Goal: Task Accomplishment & Management: Use online tool/utility

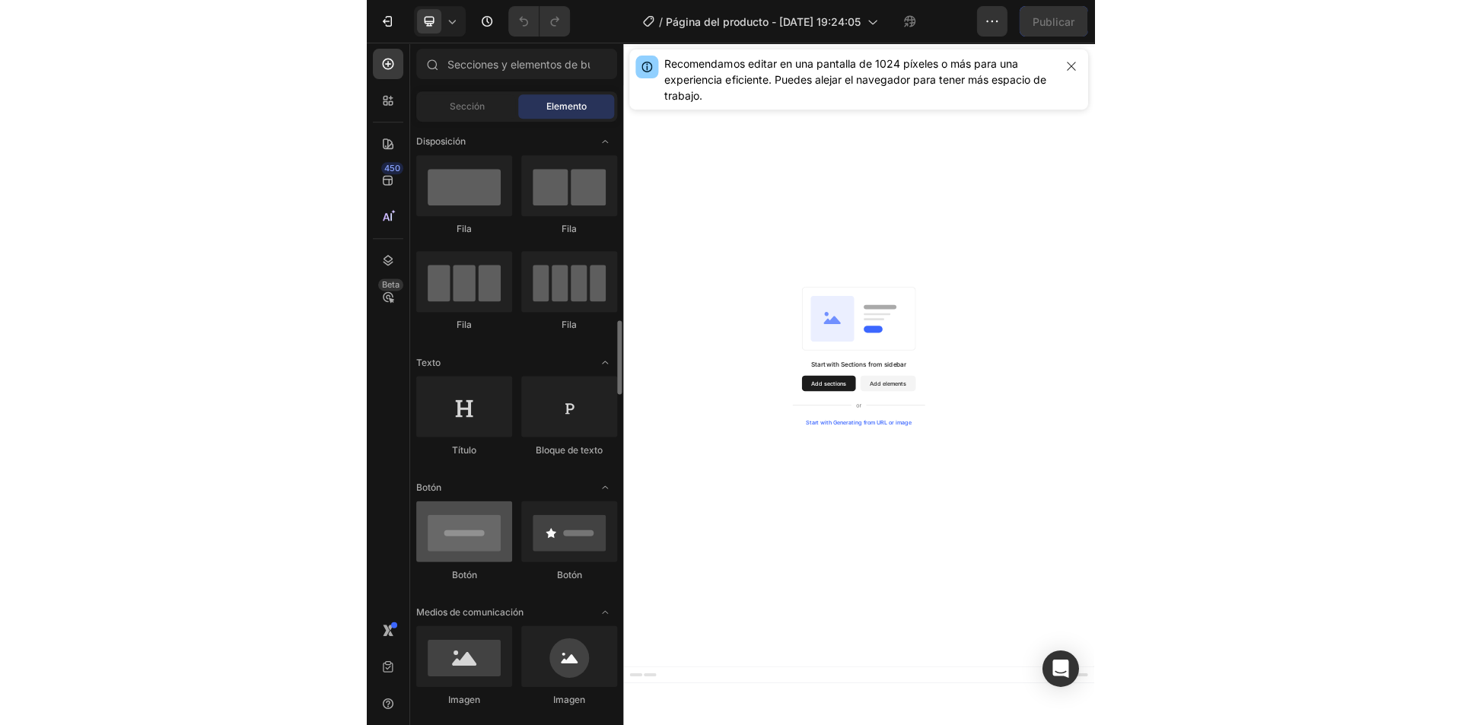
scroll to position [177, 0]
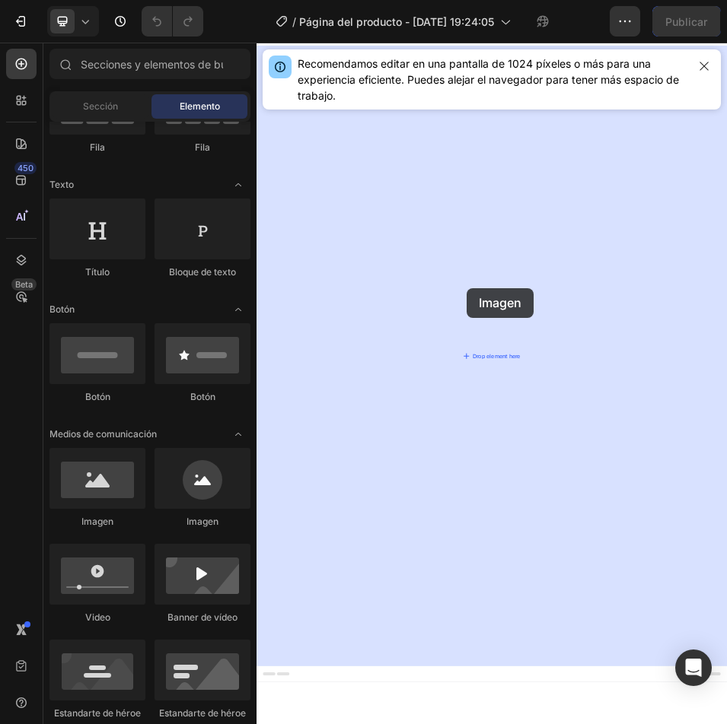
drag, startPoint x: 341, startPoint y: 519, endPoint x: 663, endPoint y: 531, distance: 322.8
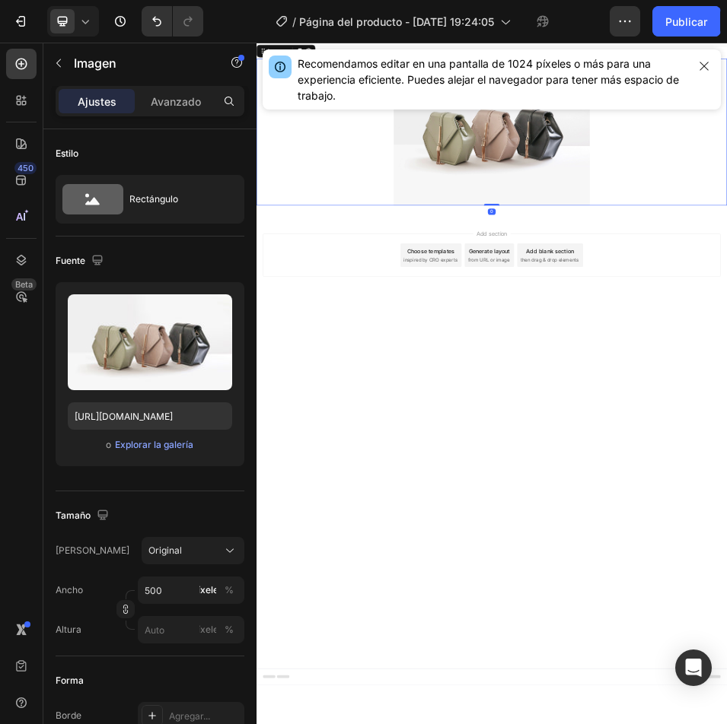
click at [690, 259] on img at bounding box center [713, 227] width 380 height 285
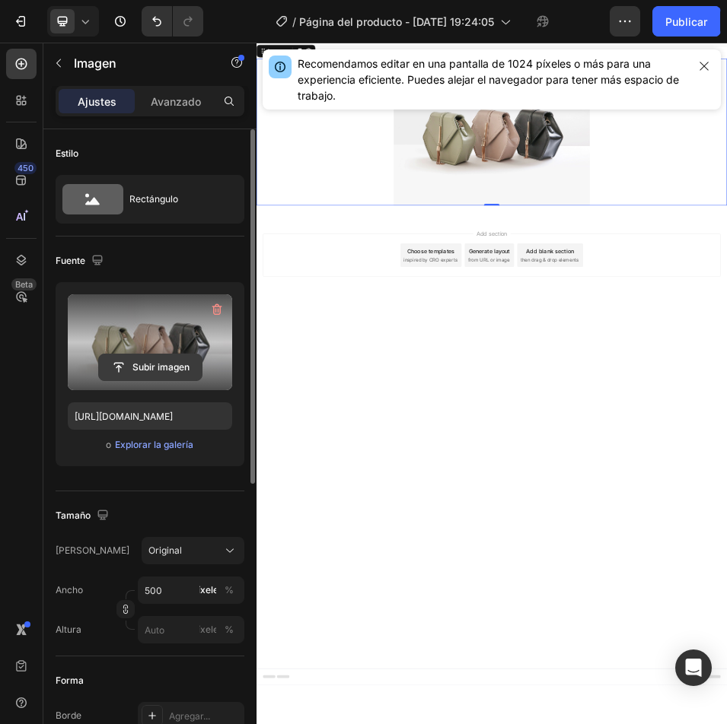
click at [159, 364] on input "file" at bounding box center [150, 368] width 103 height 26
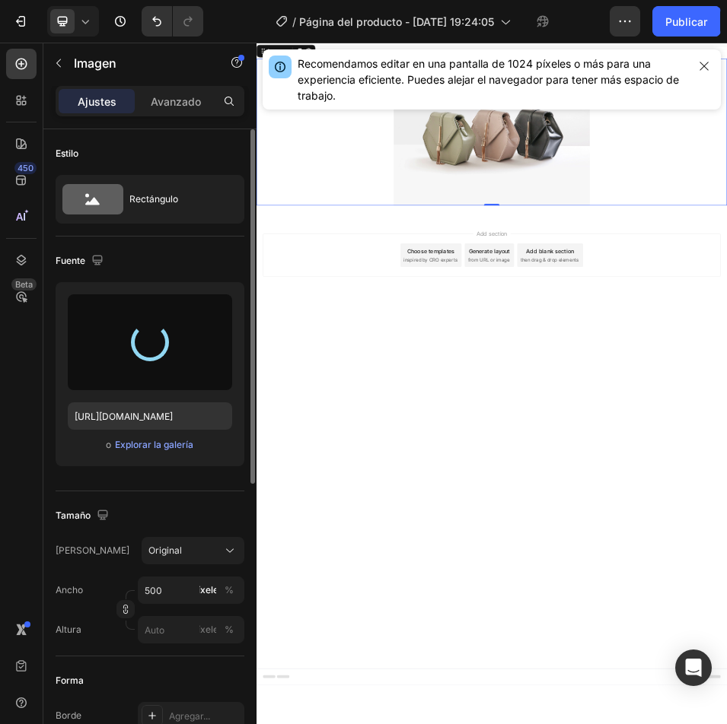
type input "[URL][DOMAIN_NAME]"
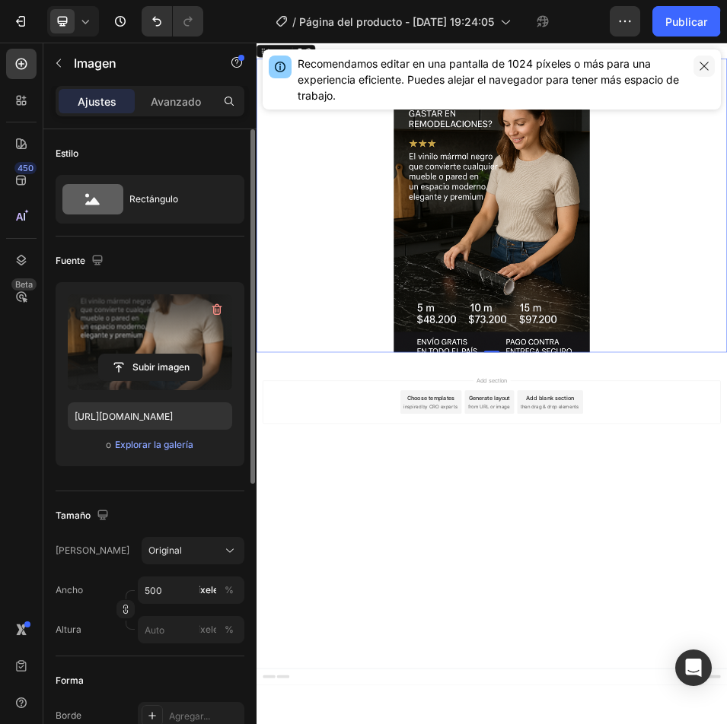
drag, startPoint x: 706, startPoint y: 62, endPoint x: 612, endPoint y: 453, distance: 402.1
click at [706, 62] on icon "button" at bounding box center [704, 66] width 12 height 12
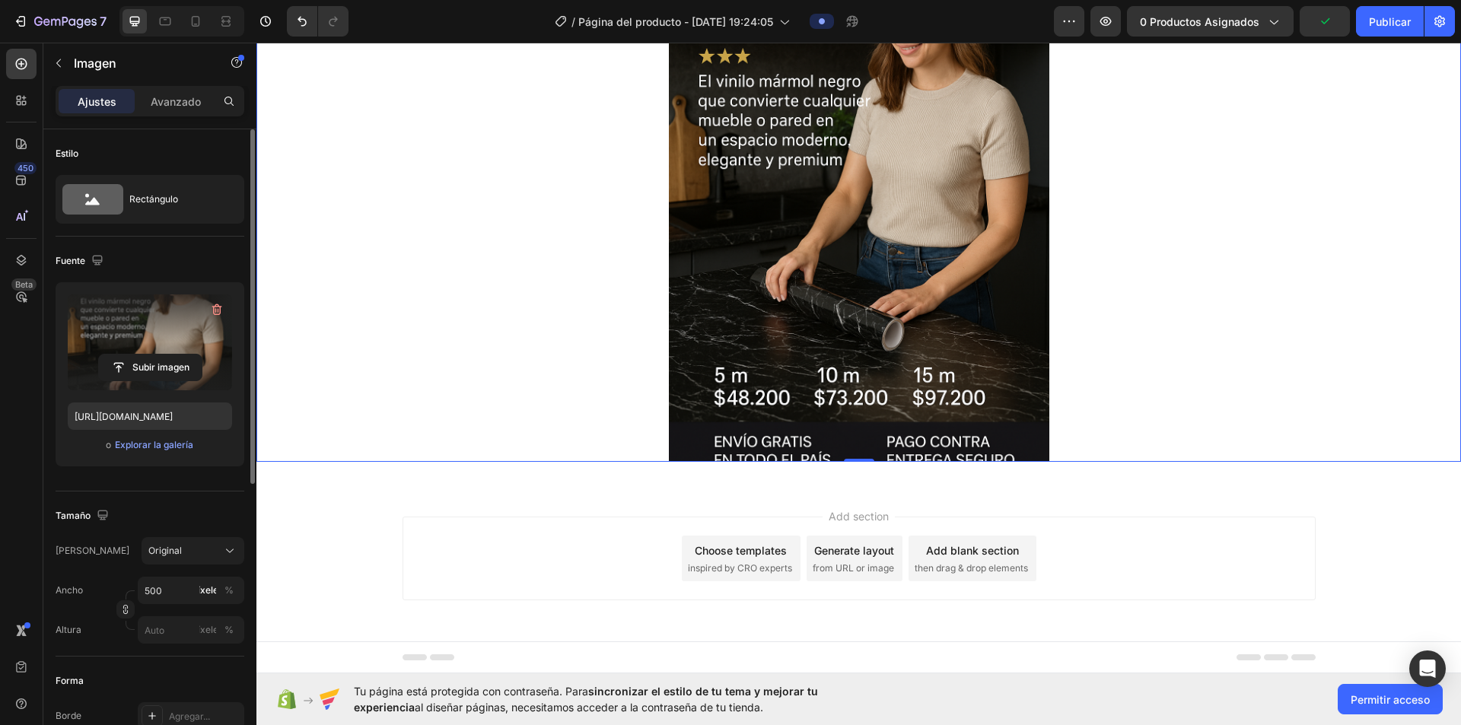
scroll to position [0, 0]
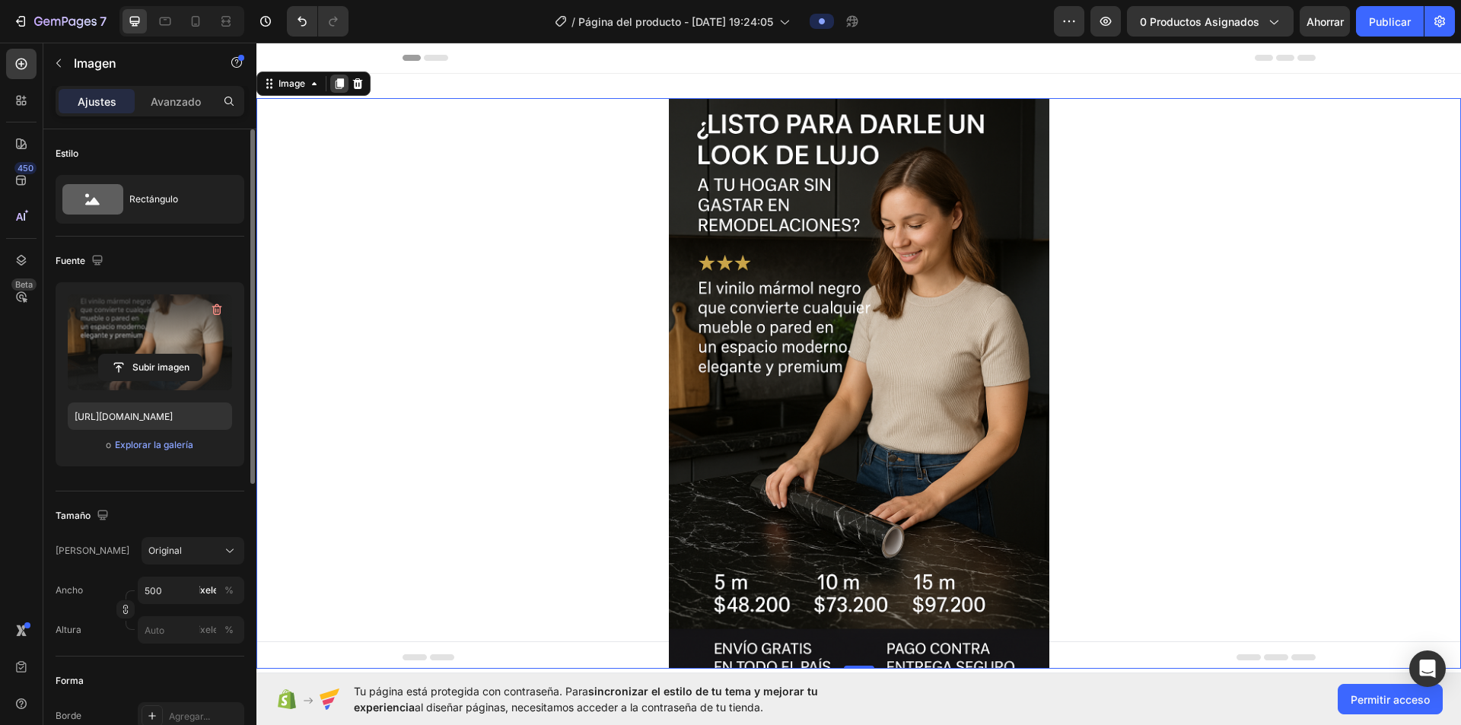
click at [334, 87] on icon at bounding box center [339, 84] width 12 height 12
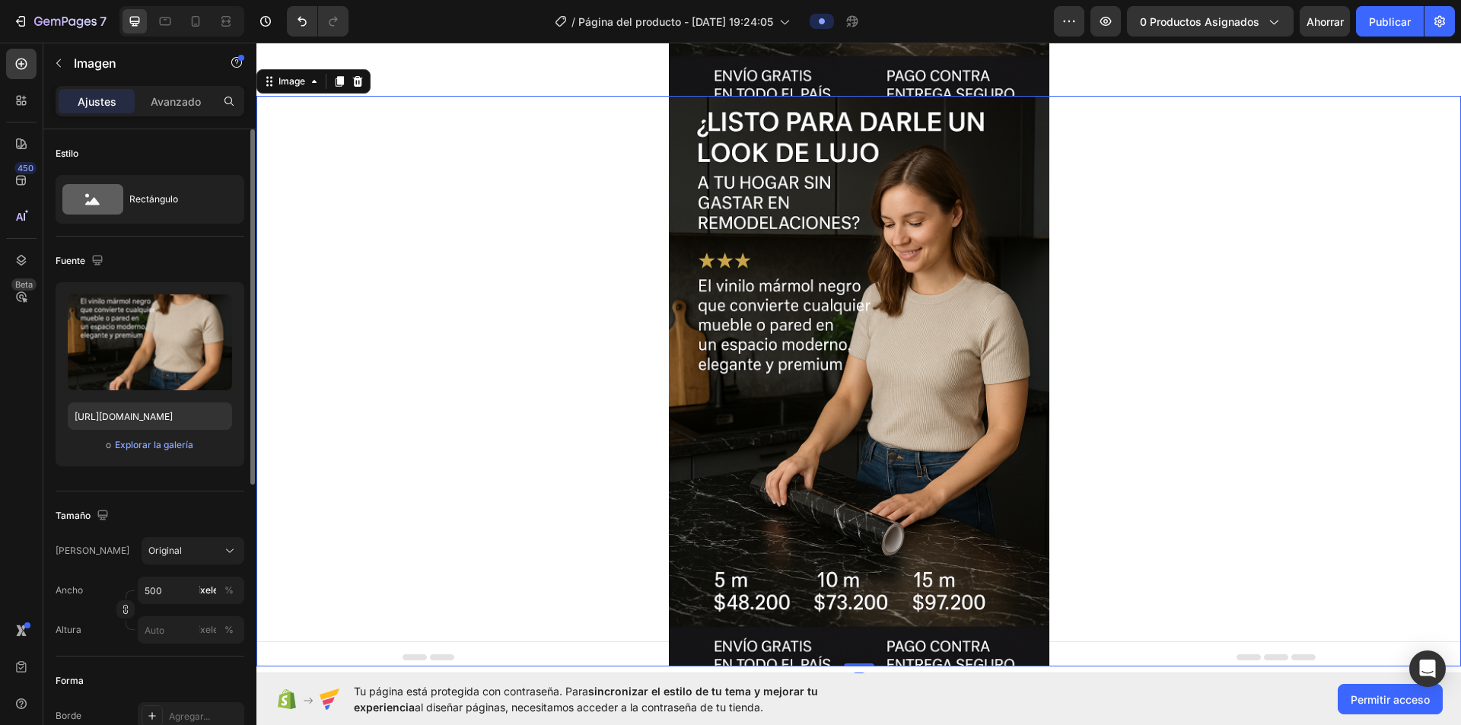
click at [334, 87] on icon at bounding box center [339, 81] width 12 height 12
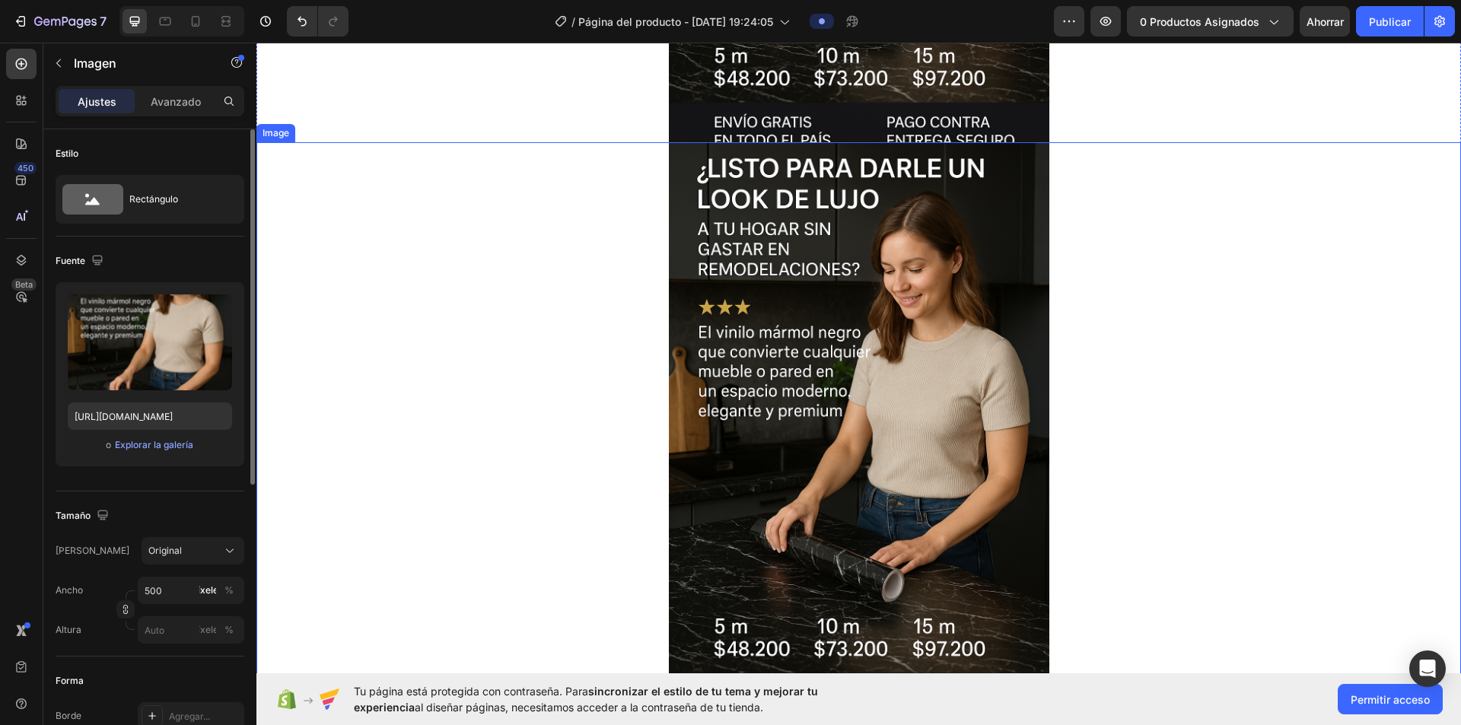
scroll to position [533, 0]
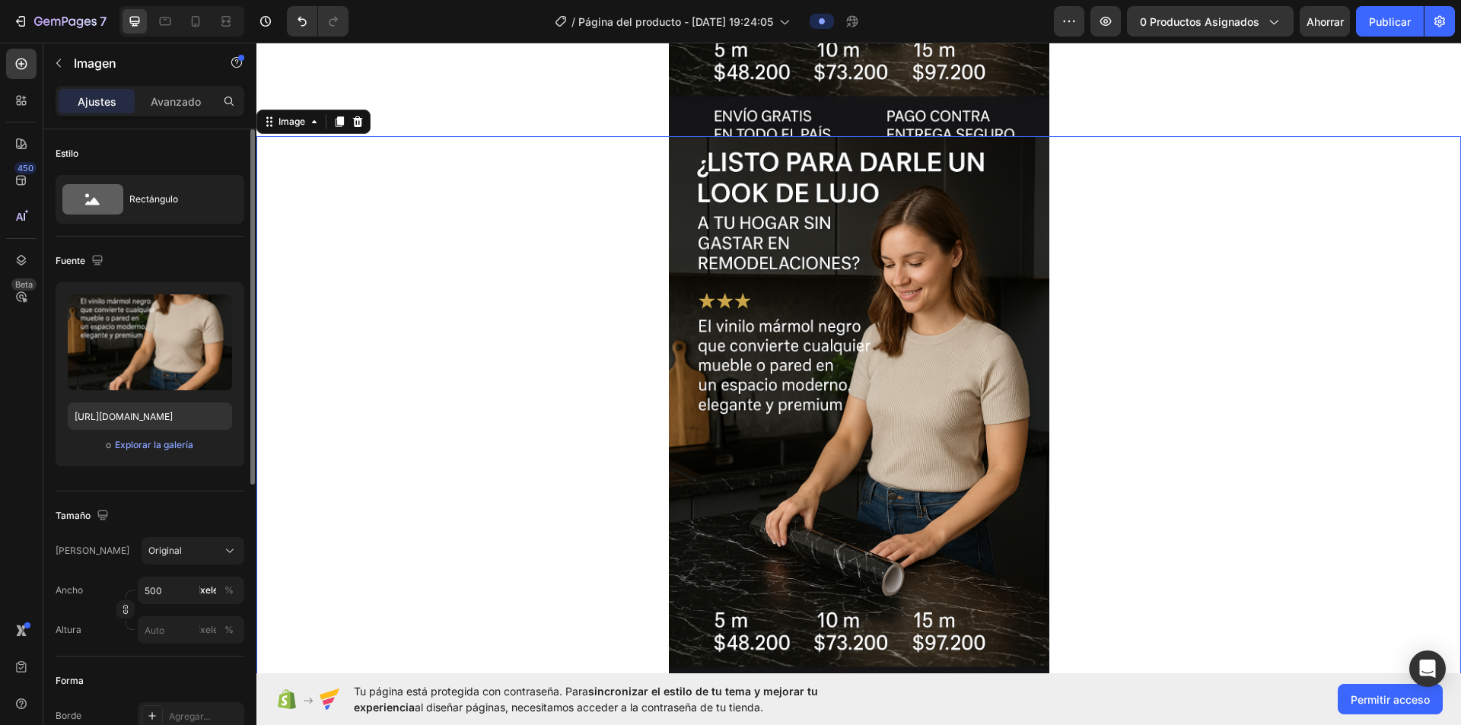
click at [726, 321] on img at bounding box center [859, 421] width 380 height 571
click at [164, 358] on input "file" at bounding box center [150, 368] width 103 height 26
click at [170, 364] on input "file" at bounding box center [150, 368] width 103 height 26
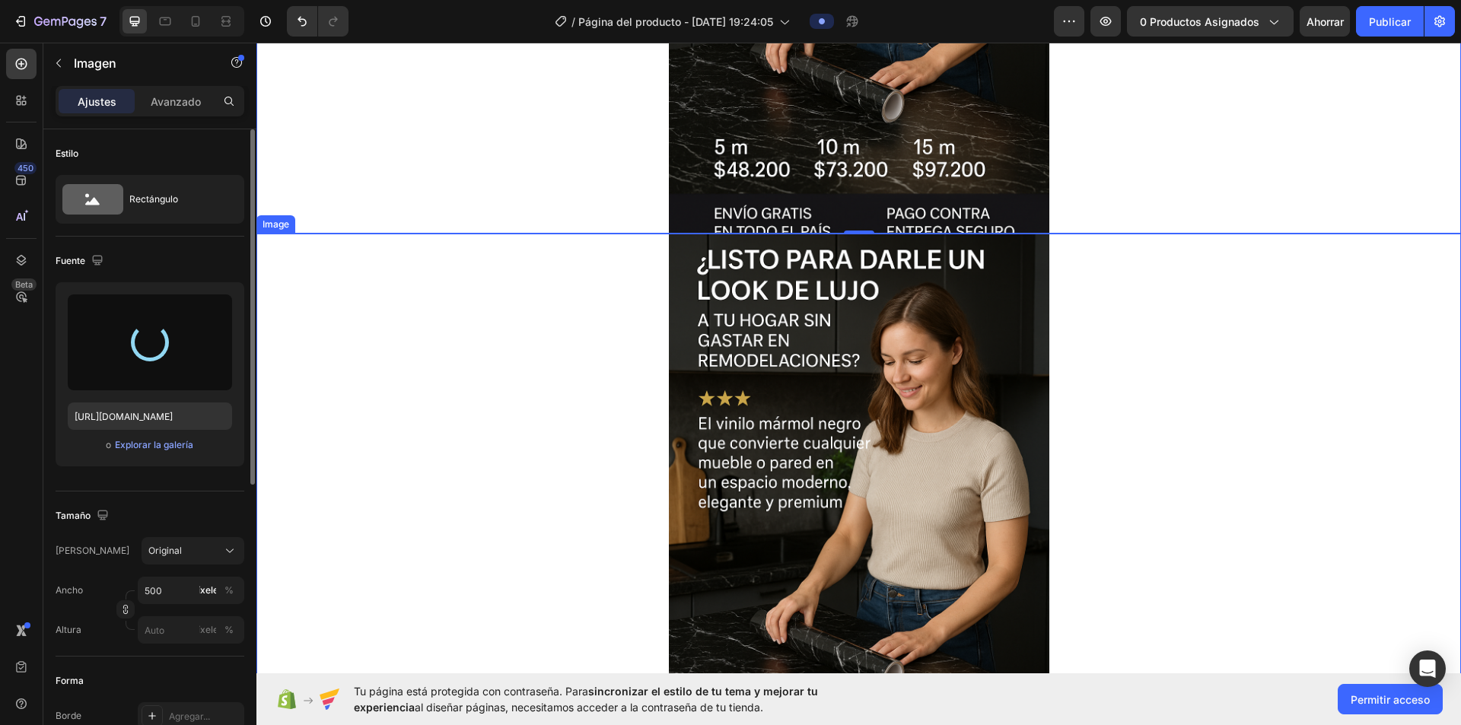
scroll to position [1065, 0]
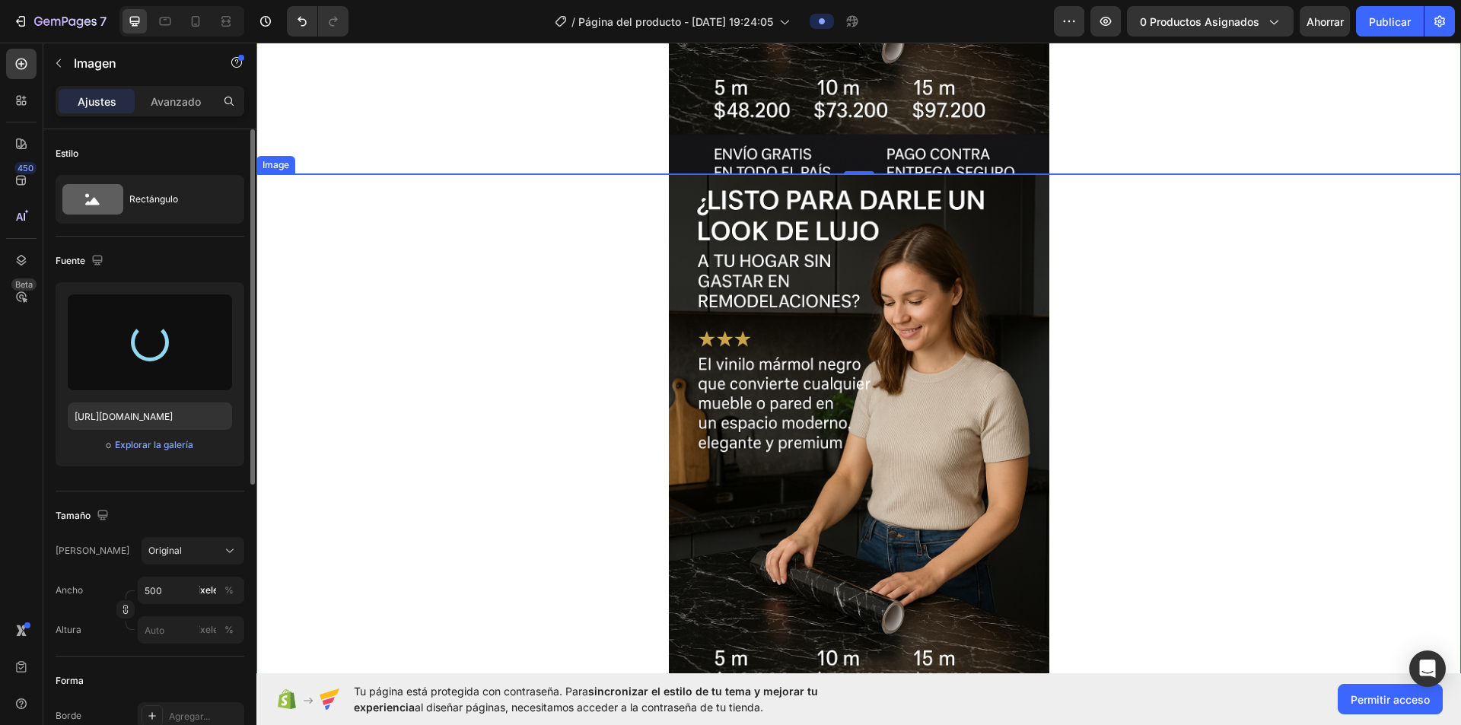
type input "[URL][DOMAIN_NAME]"
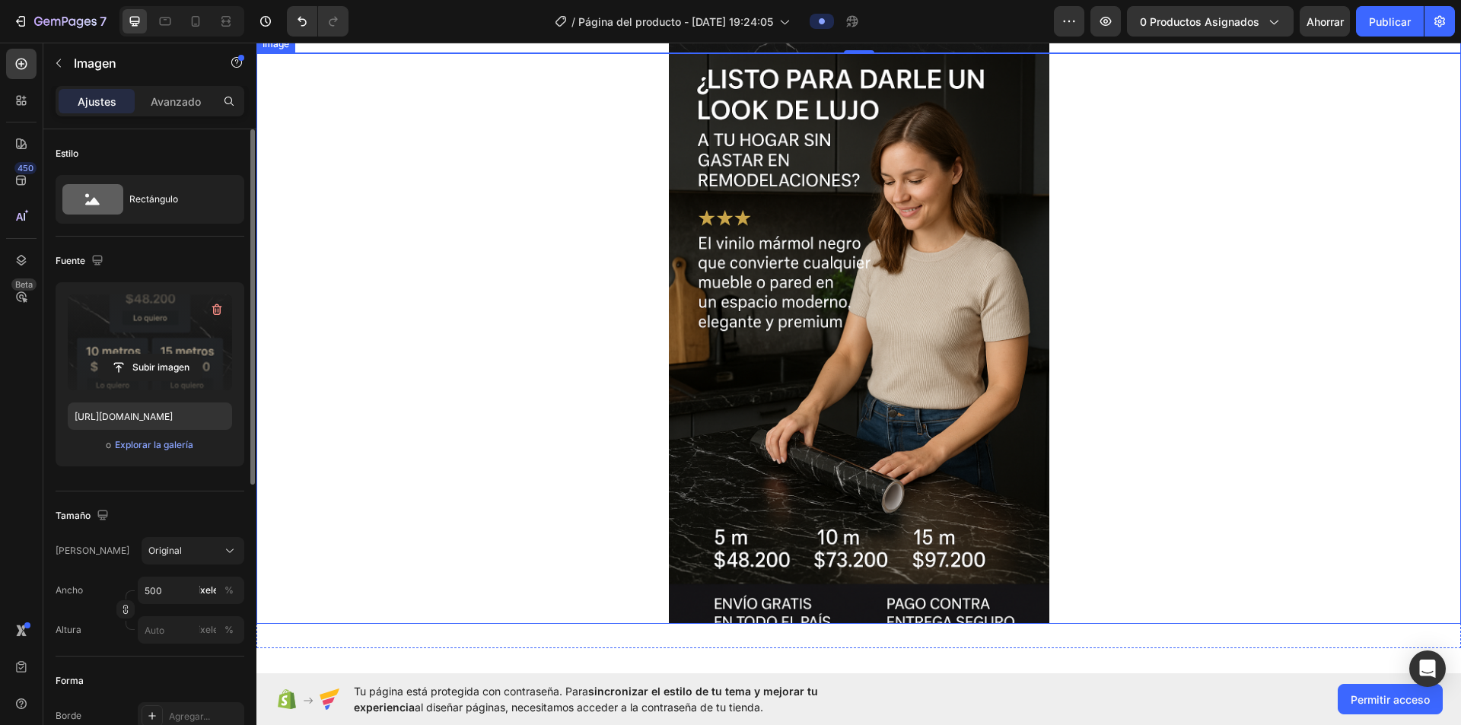
scroll to position [1242, 0]
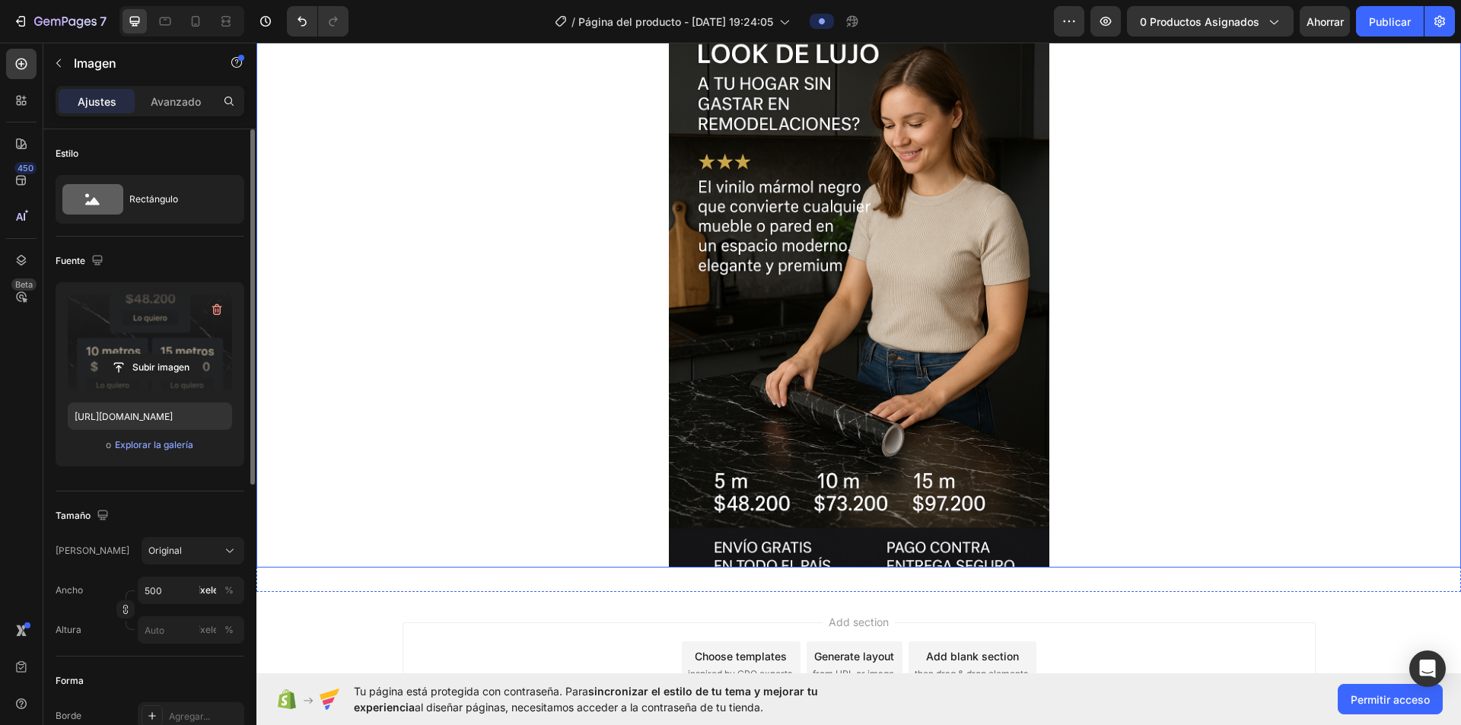
click at [726, 372] on img at bounding box center [859, 282] width 380 height 571
click at [179, 369] on input "file" at bounding box center [150, 368] width 103 height 26
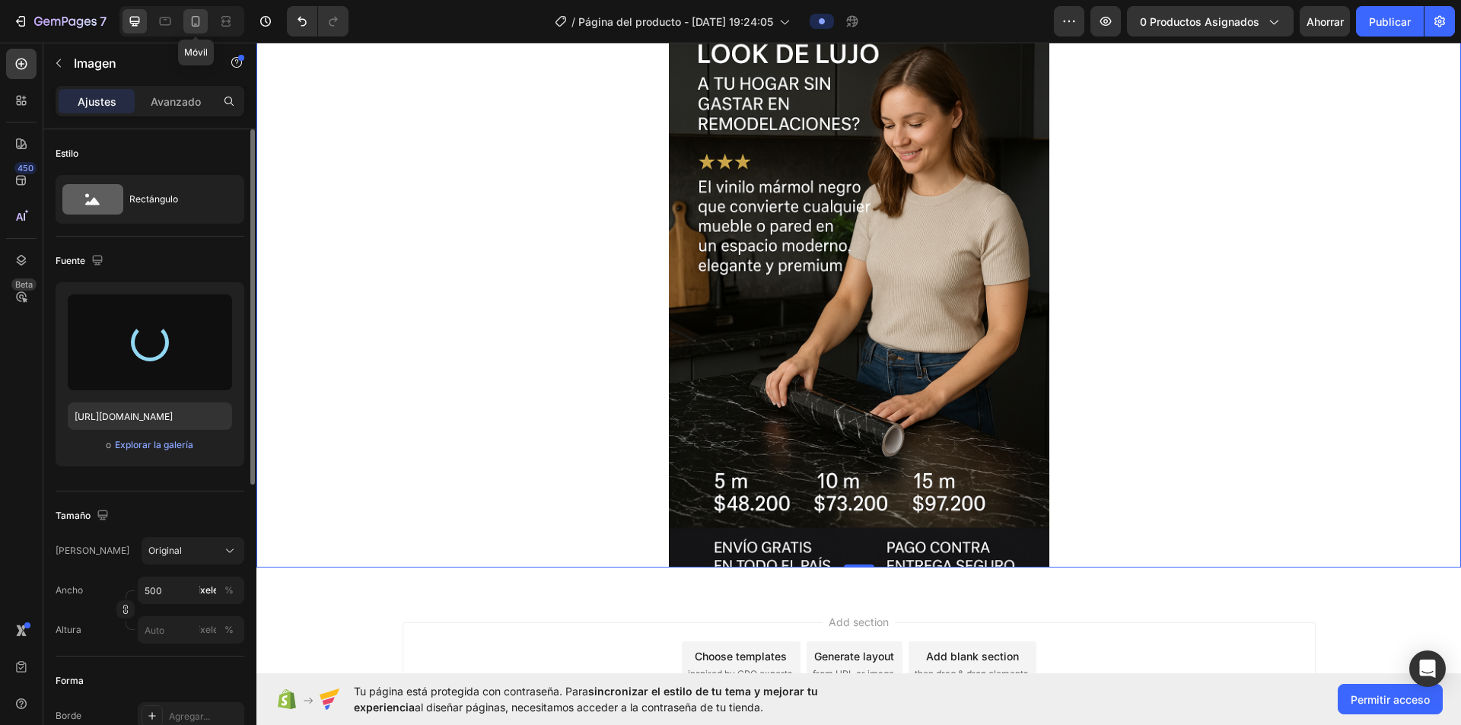
type input "[URL][DOMAIN_NAME]"
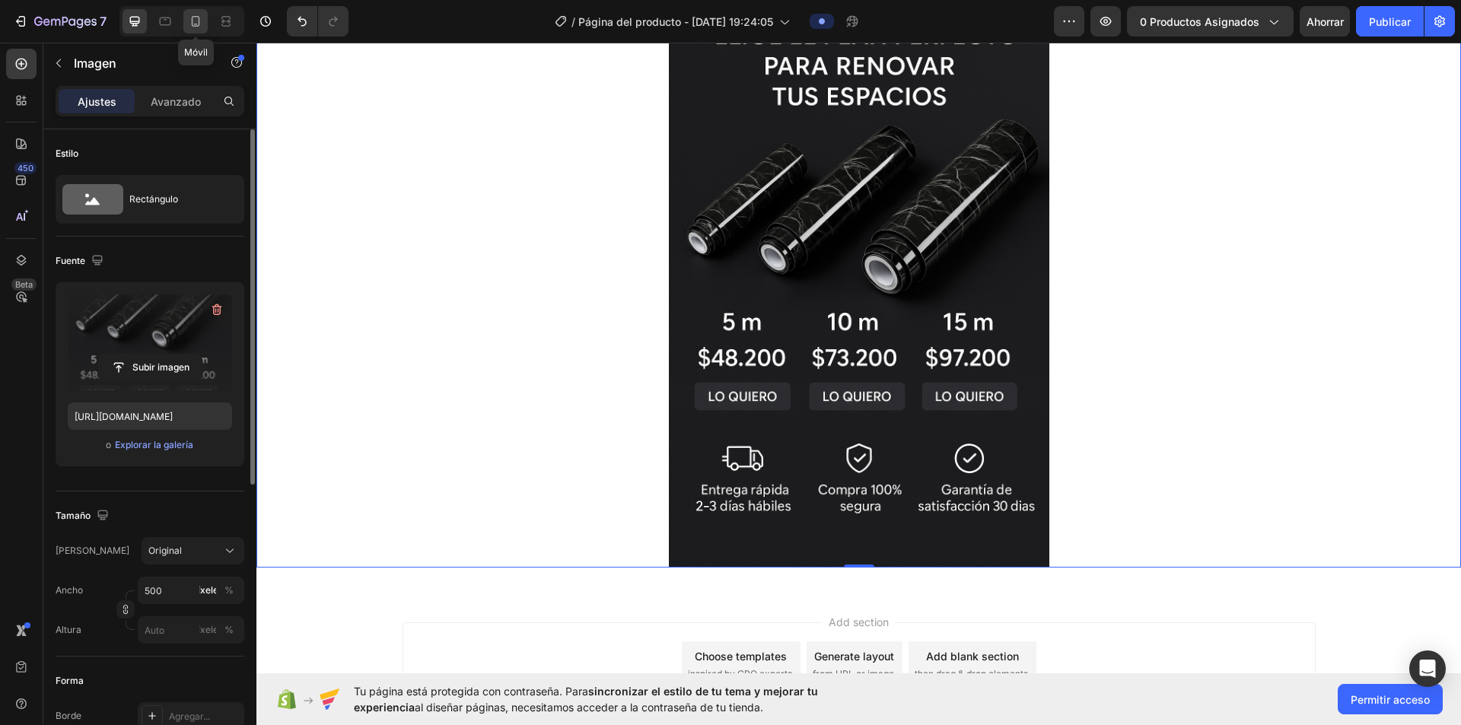
click at [193, 21] on icon at bounding box center [195, 21] width 15 height 15
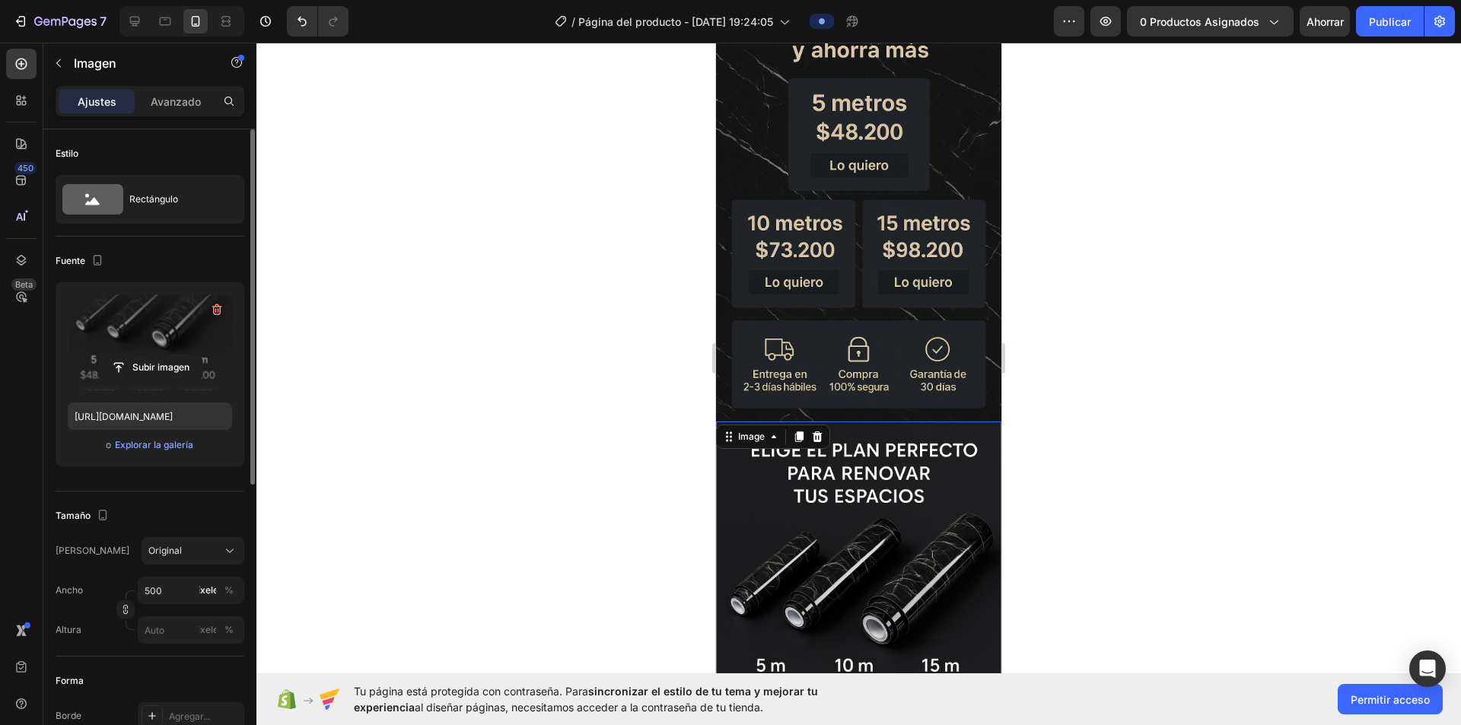
scroll to position [710, 0]
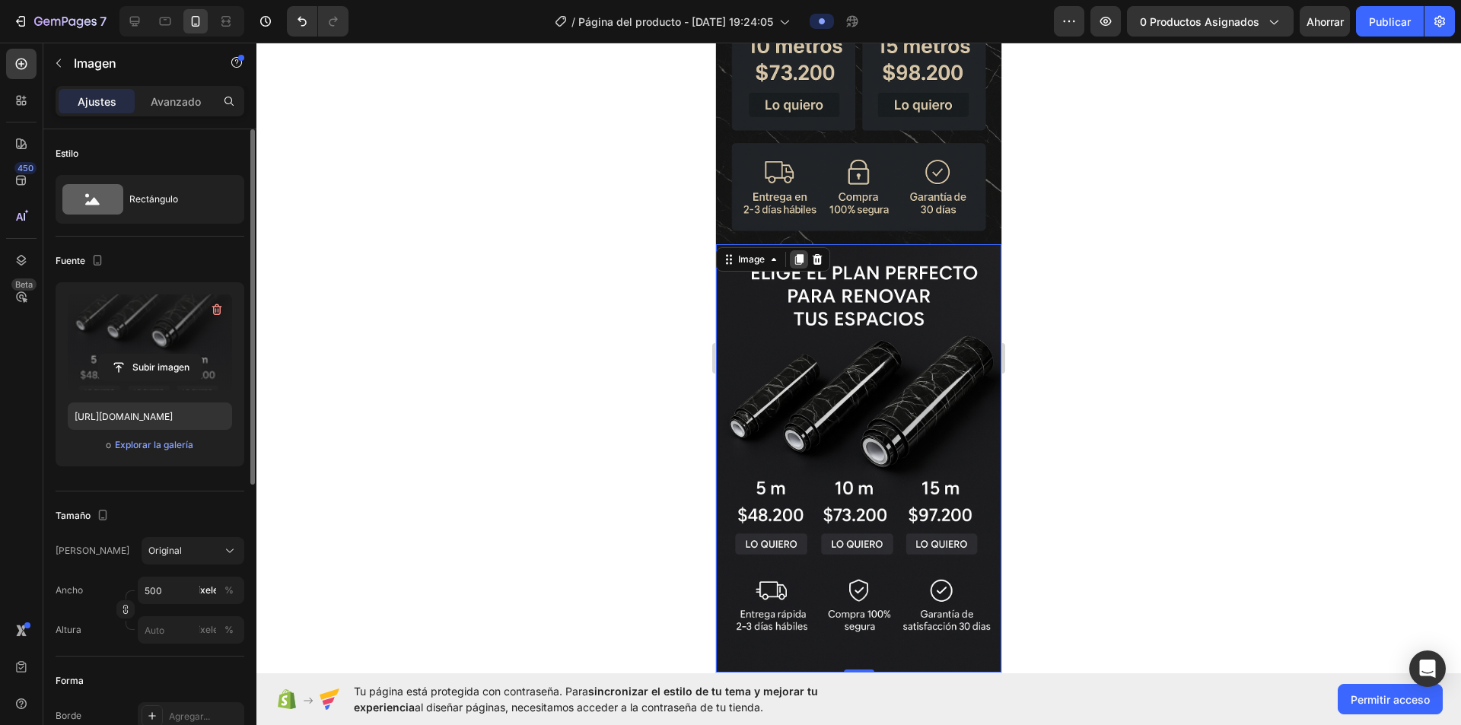
click at [726, 254] on icon at bounding box center [799, 259] width 8 height 11
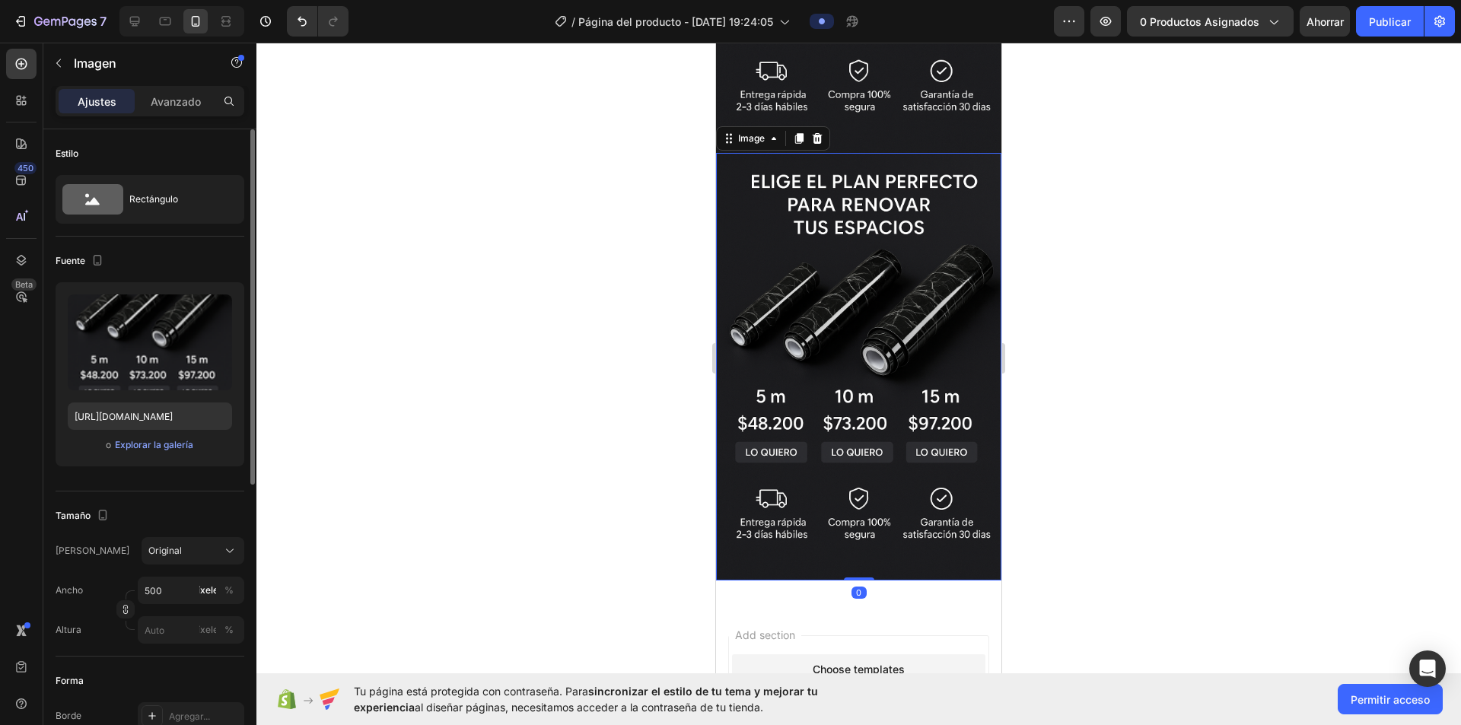
scroll to position [1235, 0]
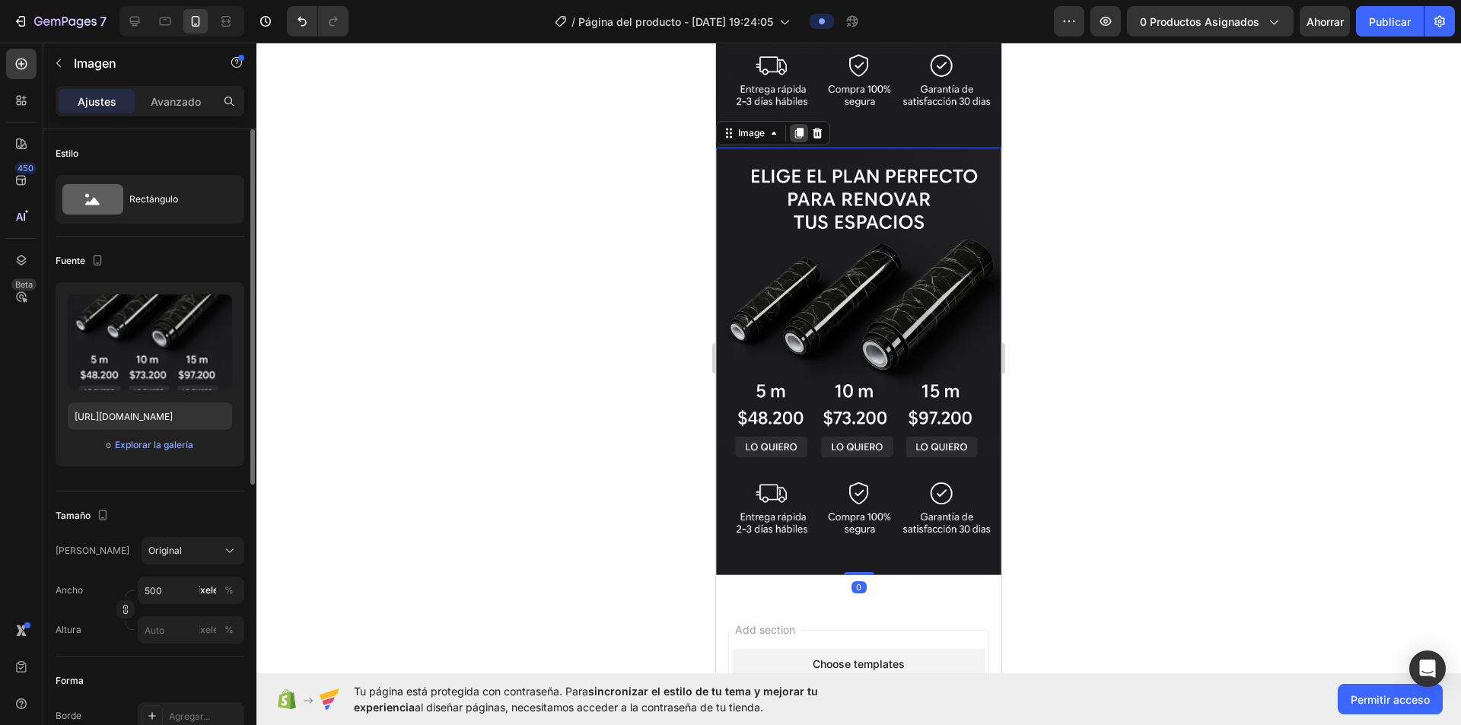
click at [726, 128] on icon at bounding box center [799, 133] width 8 height 11
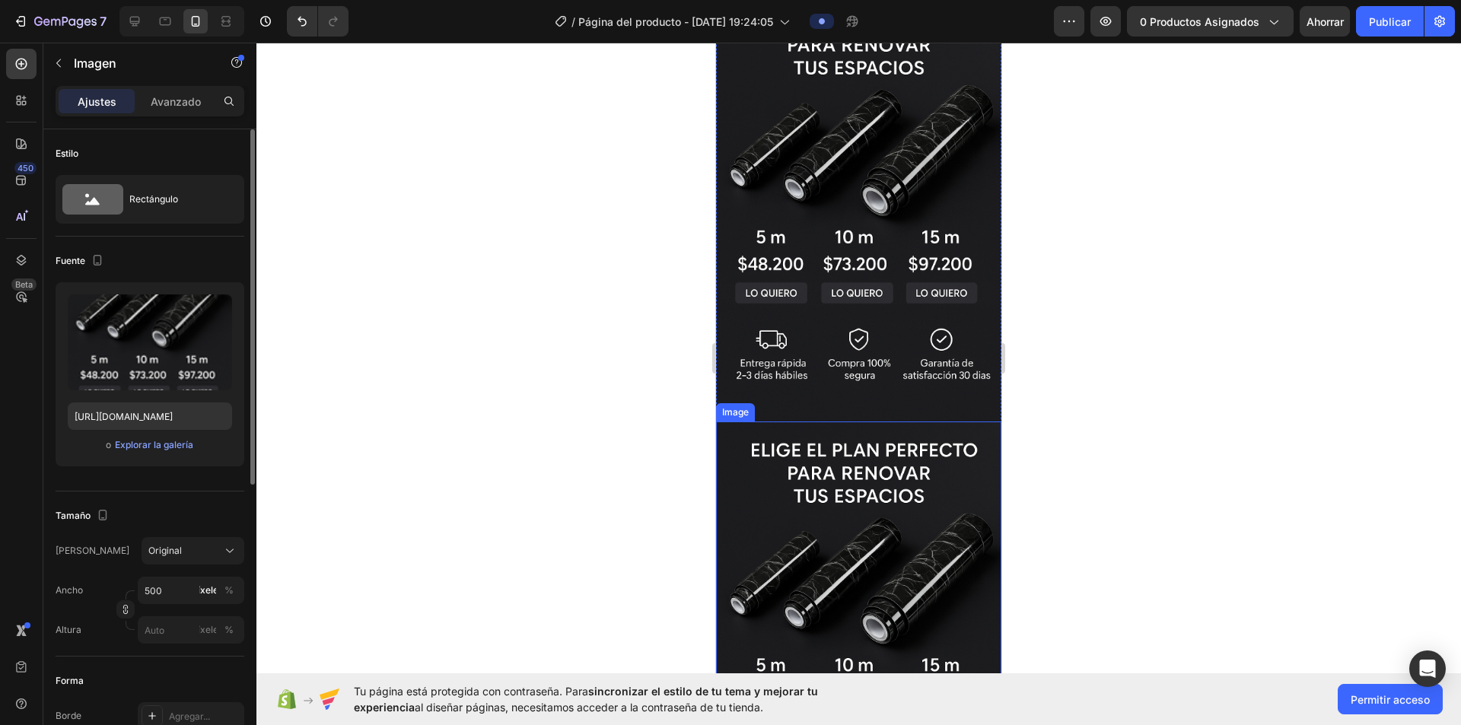
scroll to position [1113, 0]
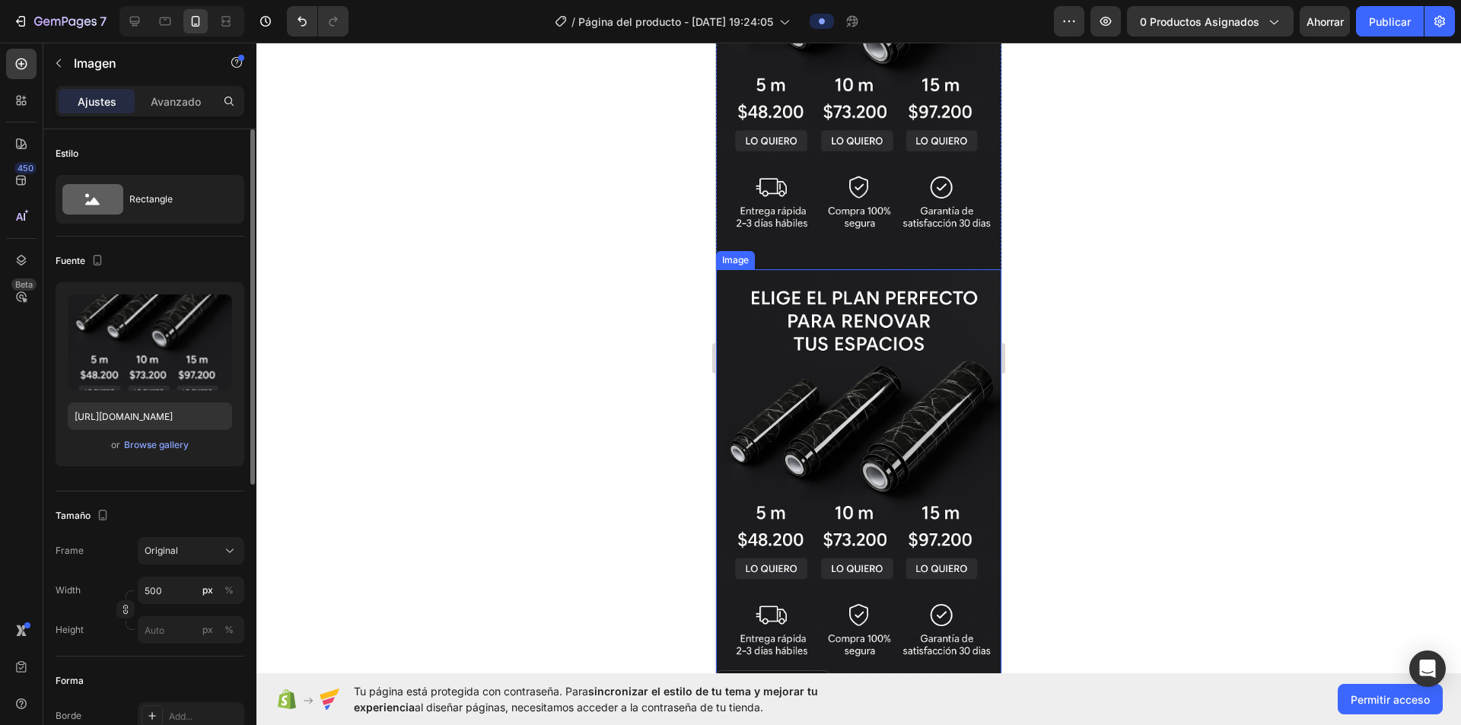
click at [726, 440] on img at bounding box center [858, 483] width 285 height 428
click at [168, 410] on input "[URL][DOMAIN_NAME]" at bounding box center [150, 415] width 164 height 27
click at [194, 361] on input "file" at bounding box center [150, 368] width 103 height 26
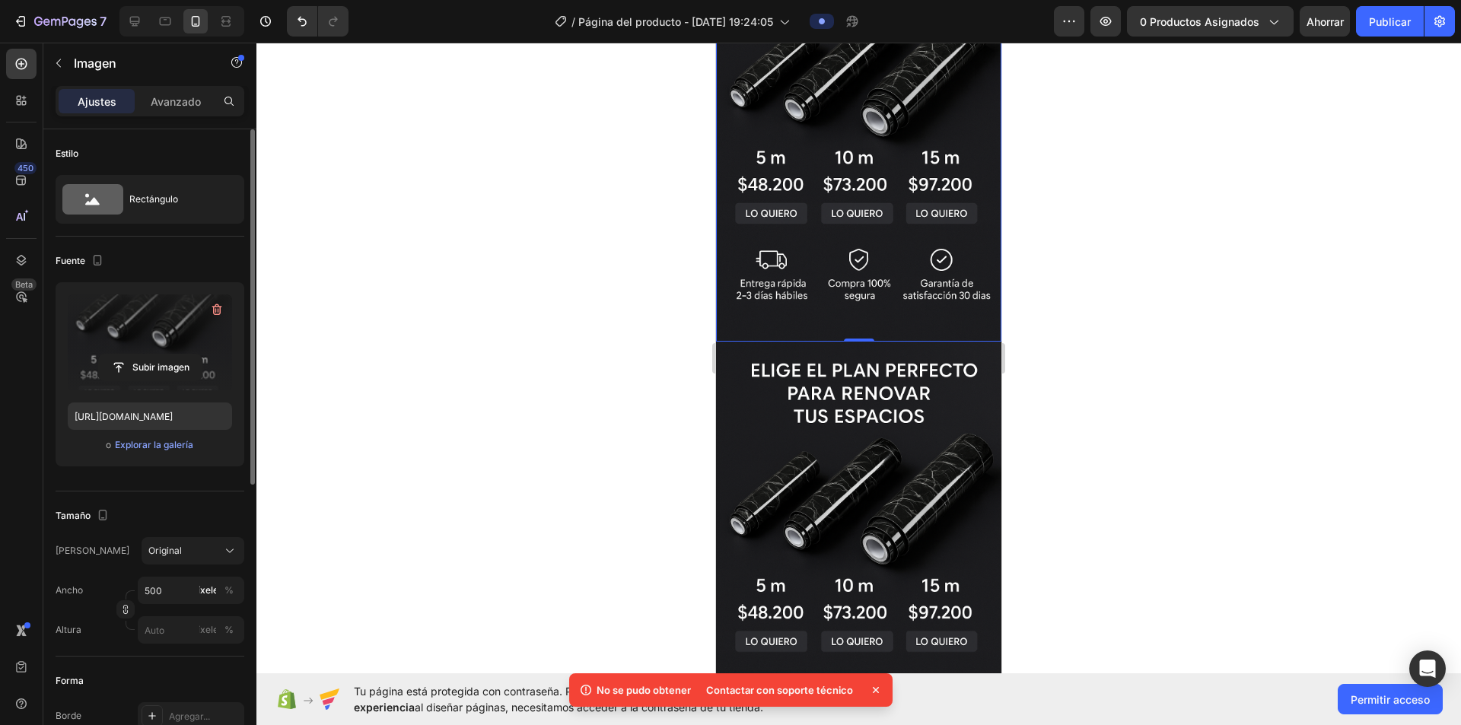
scroll to position [1291, 0]
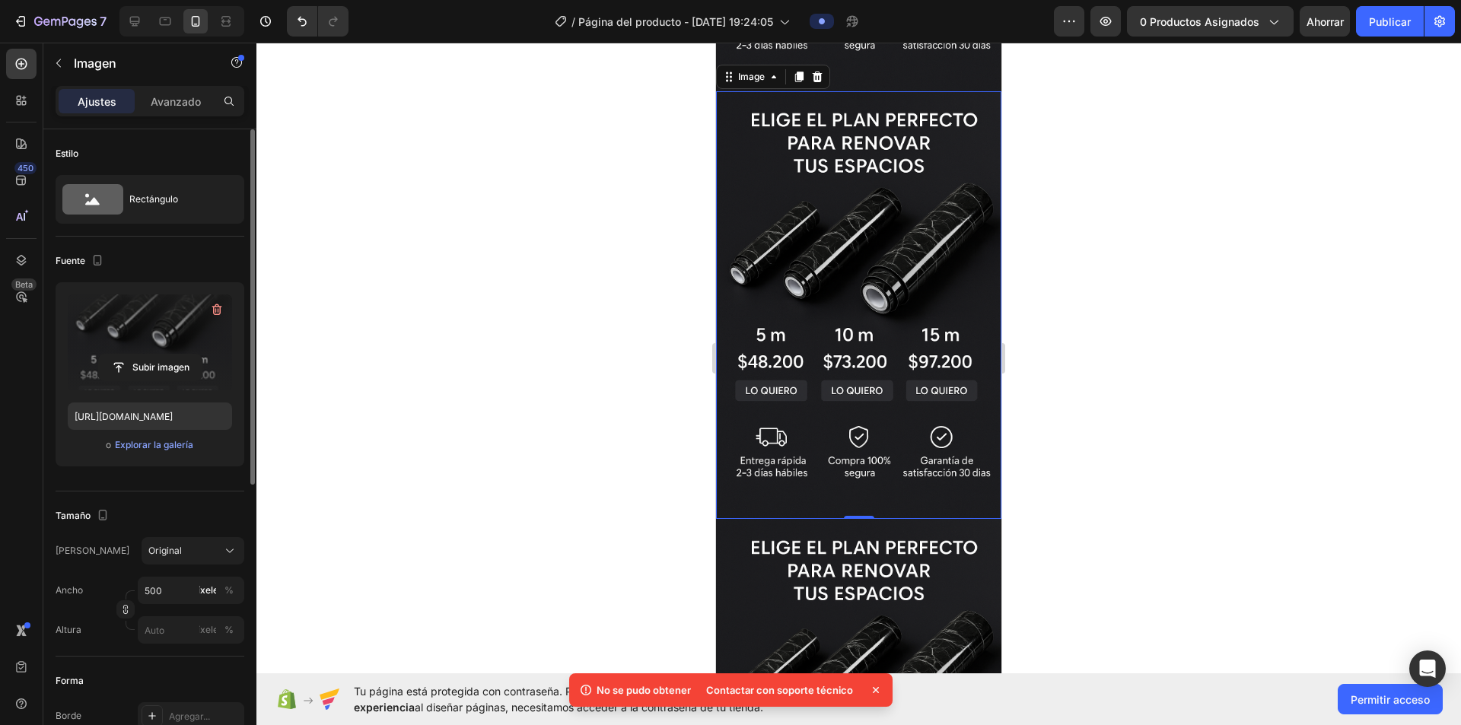
click at [726, 302] on img at bounding box center [858, 305] width 285 height 428
click at [726, 692] on icon at bounding box center [875, 689] width 15 height 15
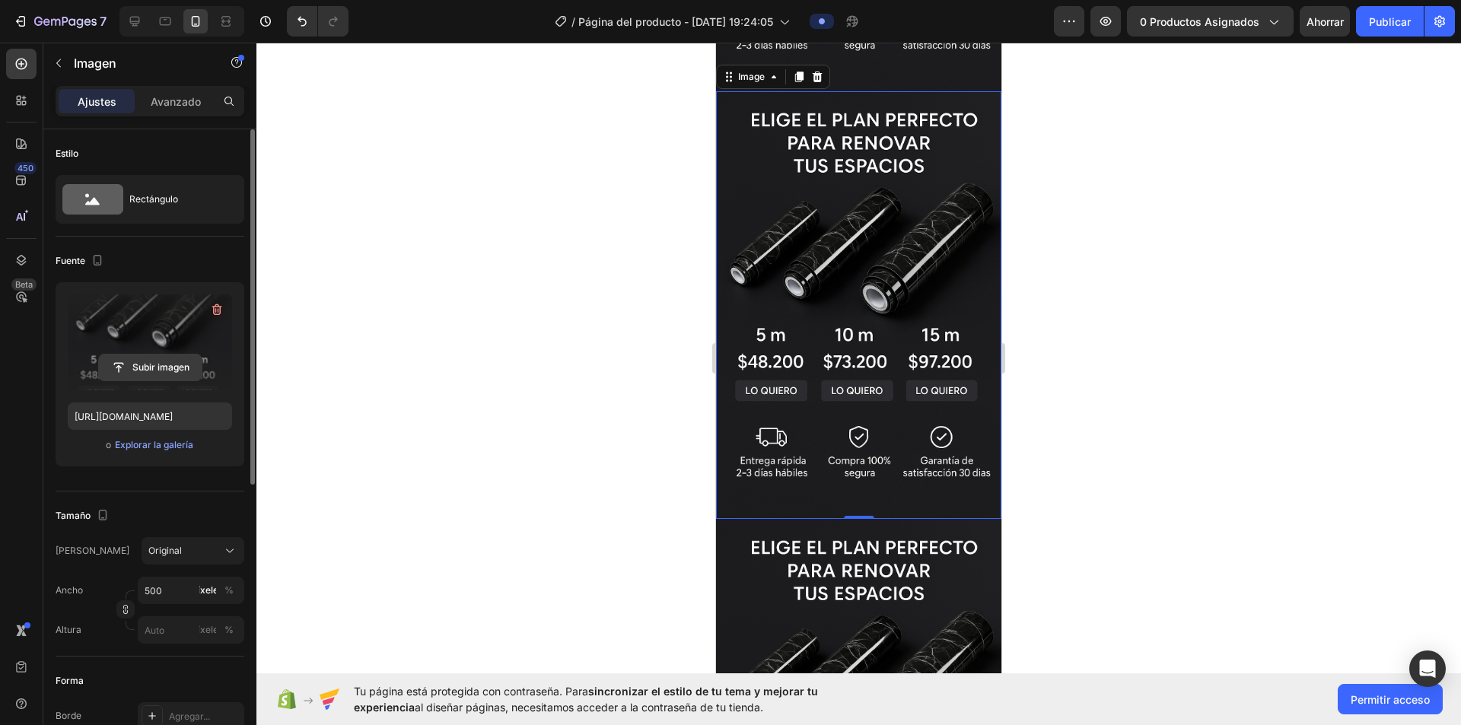
click at [160, 365] on input "file" at bounding box center [150, 368] width 103 height 26
type input "[URL][DOMAIN_NAME]"
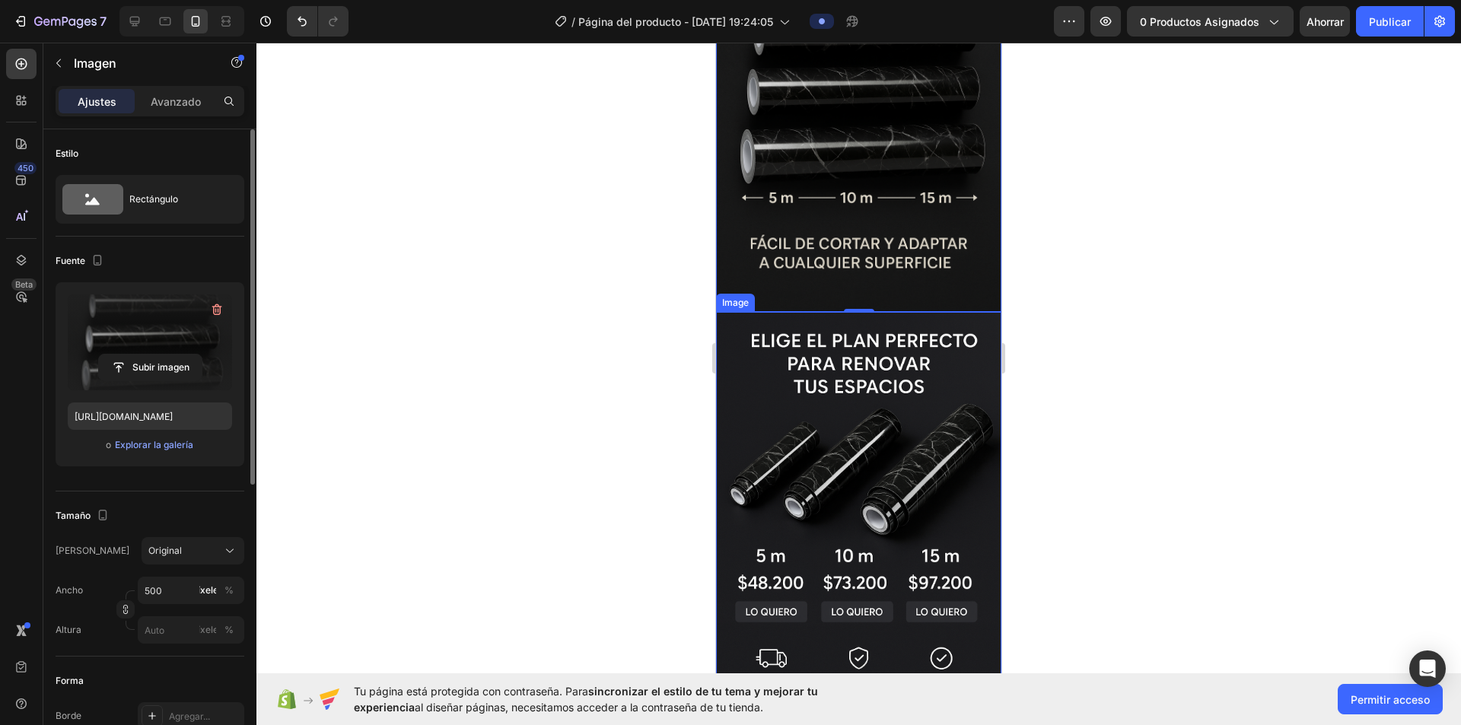
scroll to position [1468, 0]
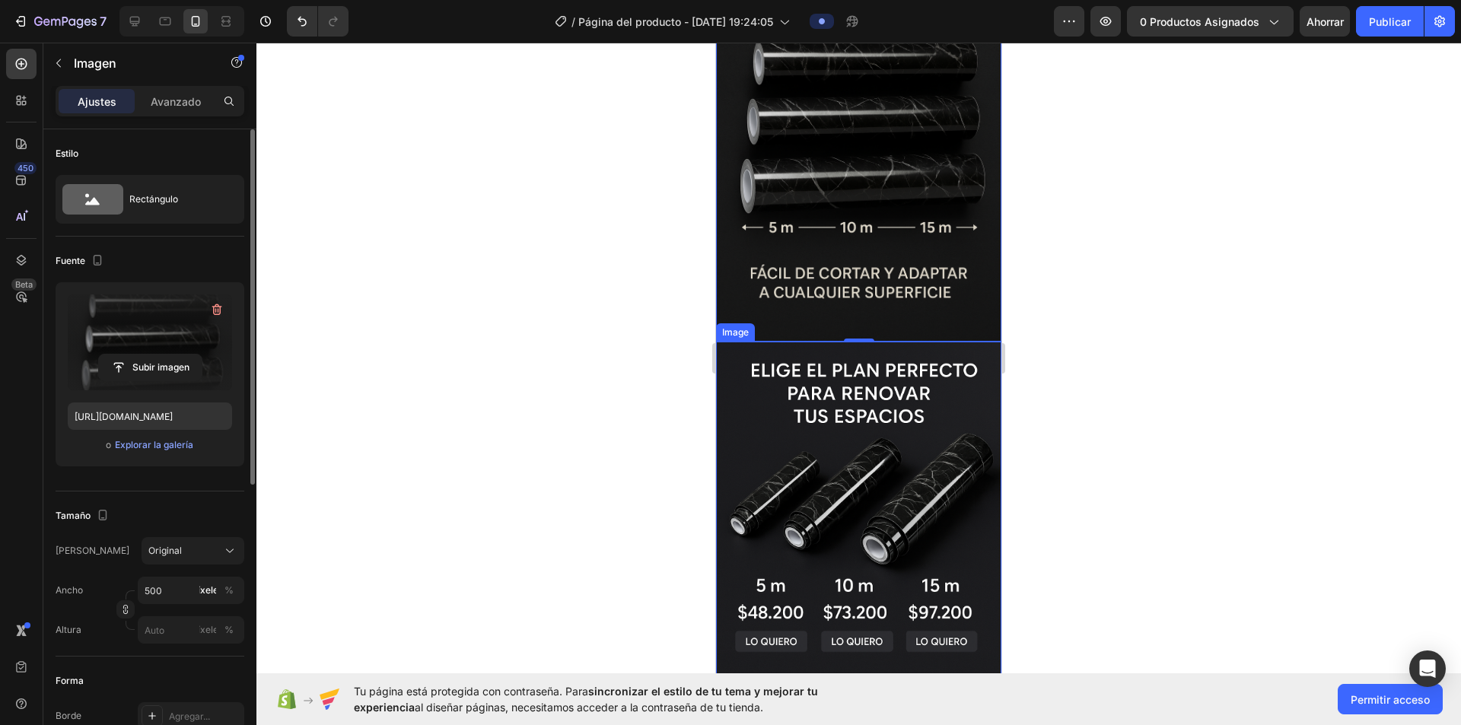
click at [726, 485] on img at bounding box center [858, 556] width 285 height 428
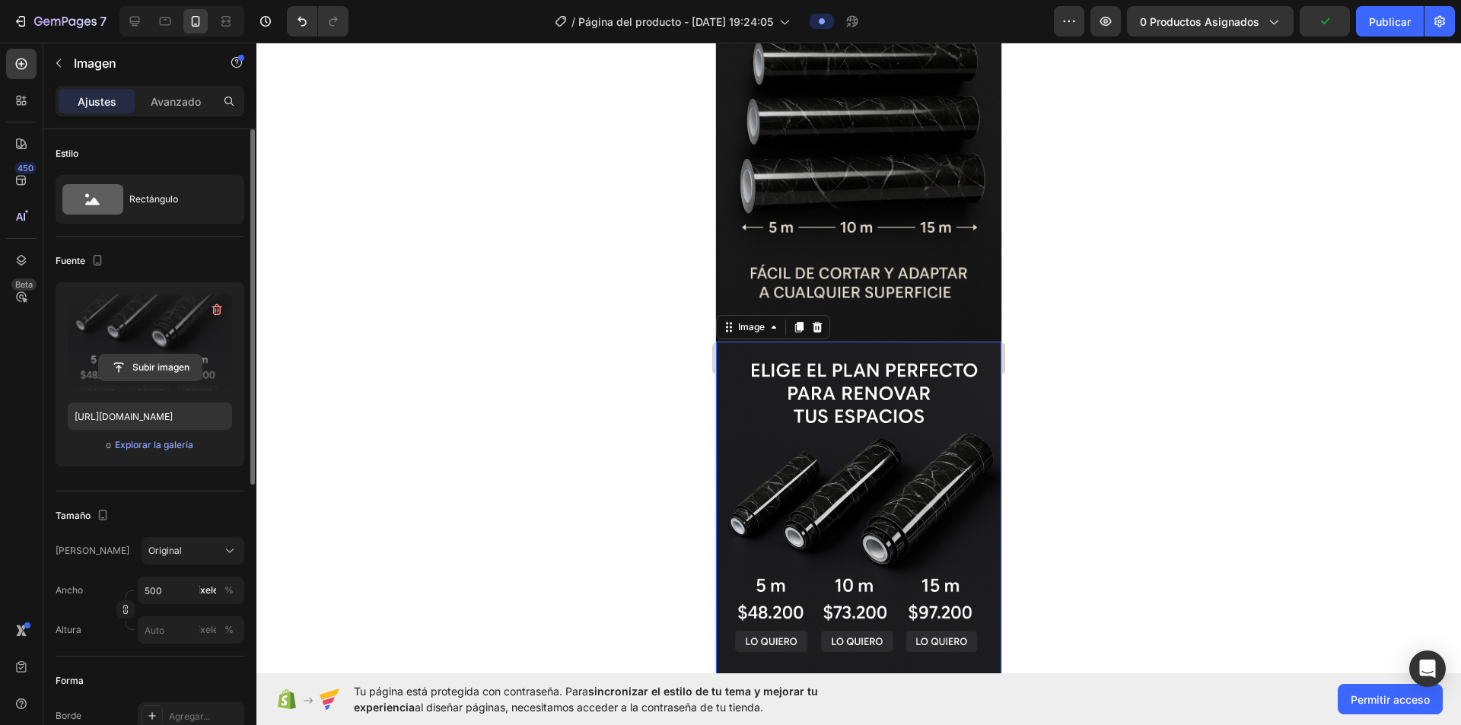
click at [141, 366] on input "file" at bounding box center [150, 368] width 103 height 26
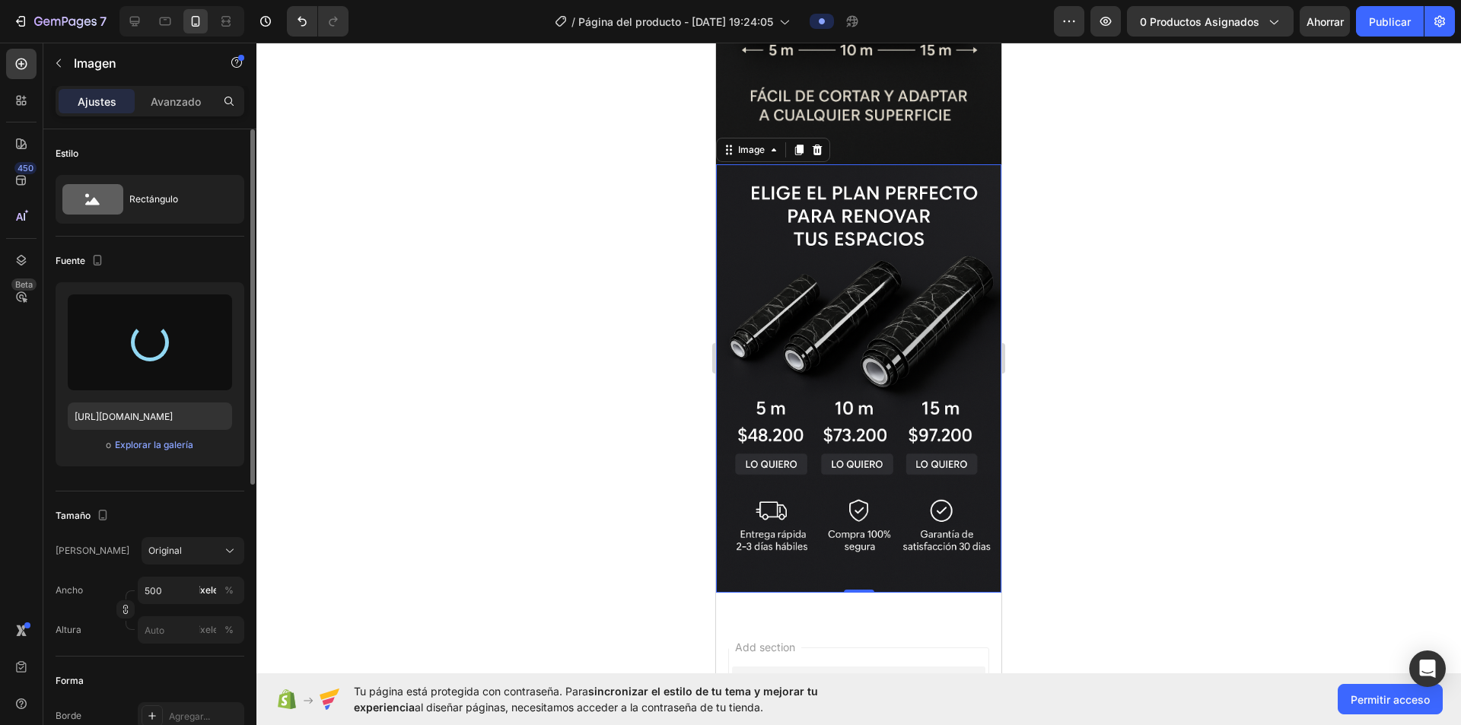
scroll to position [1471, 0]
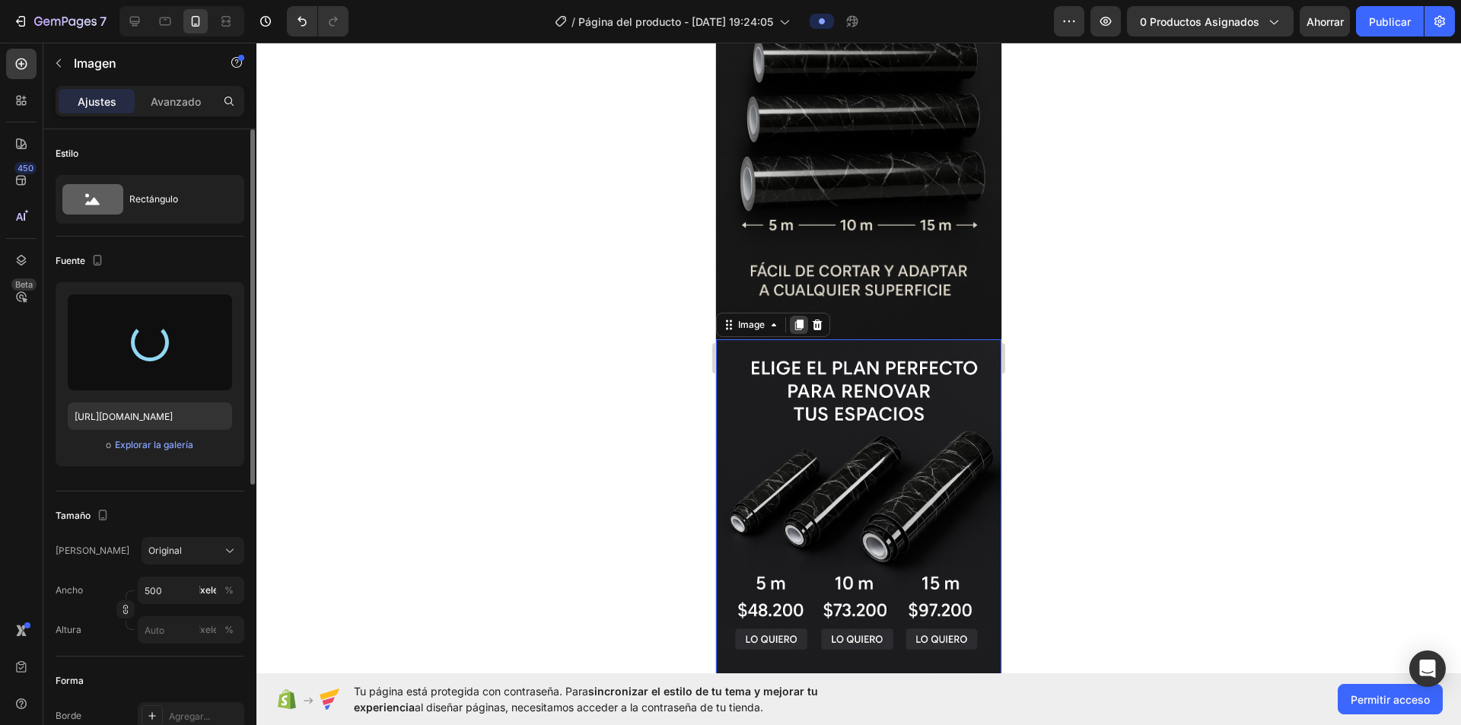
type input "[URL][DOMAIN_NAME]"
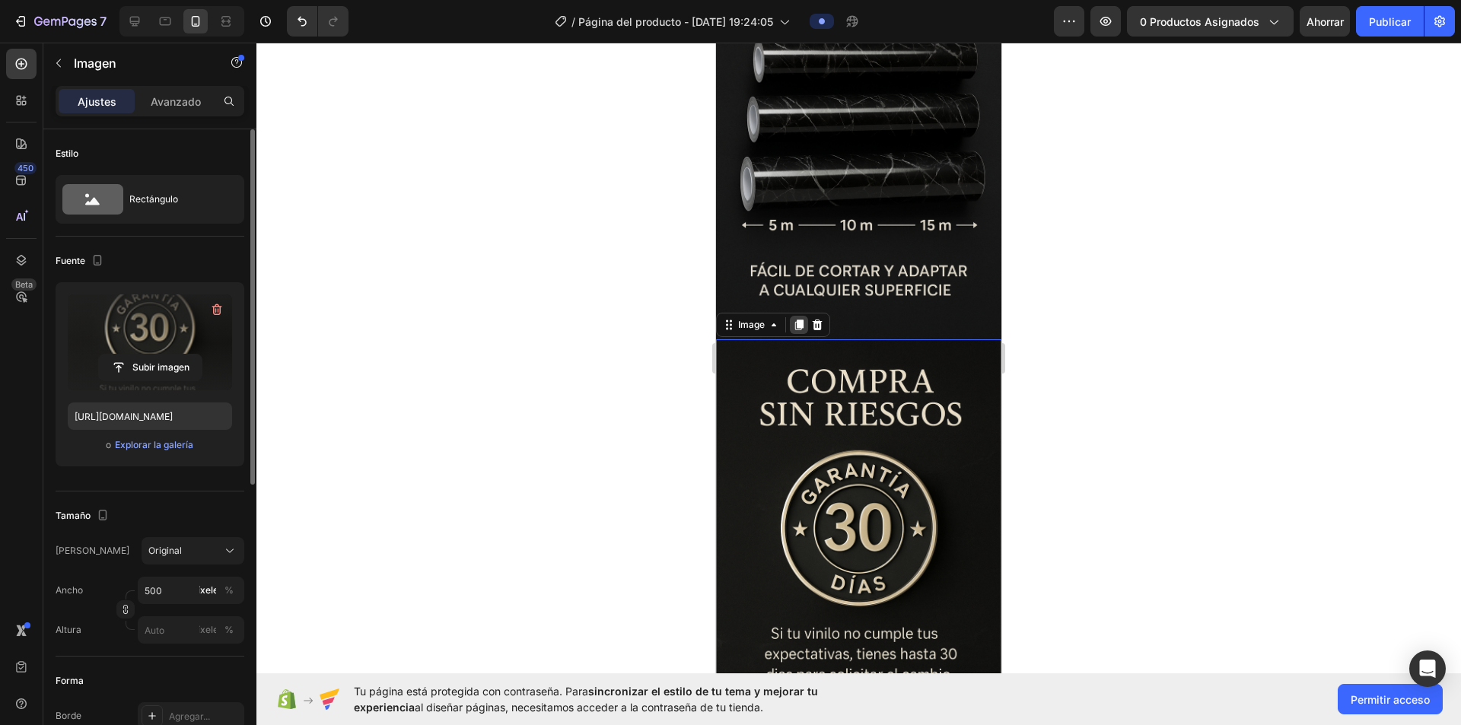
click at [726, 319] on icon at bounding box center [799, 325] width 12 height 12
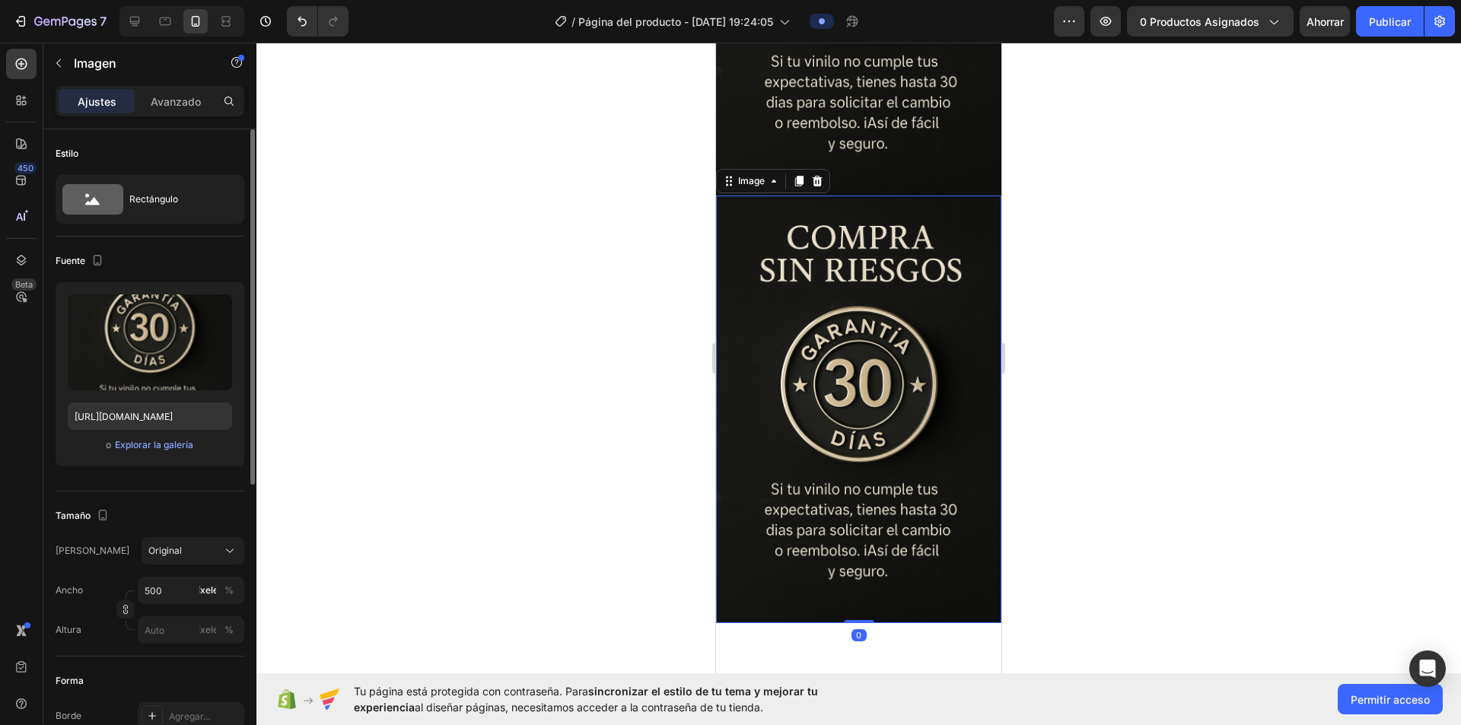
scroll to position [2056, 0]
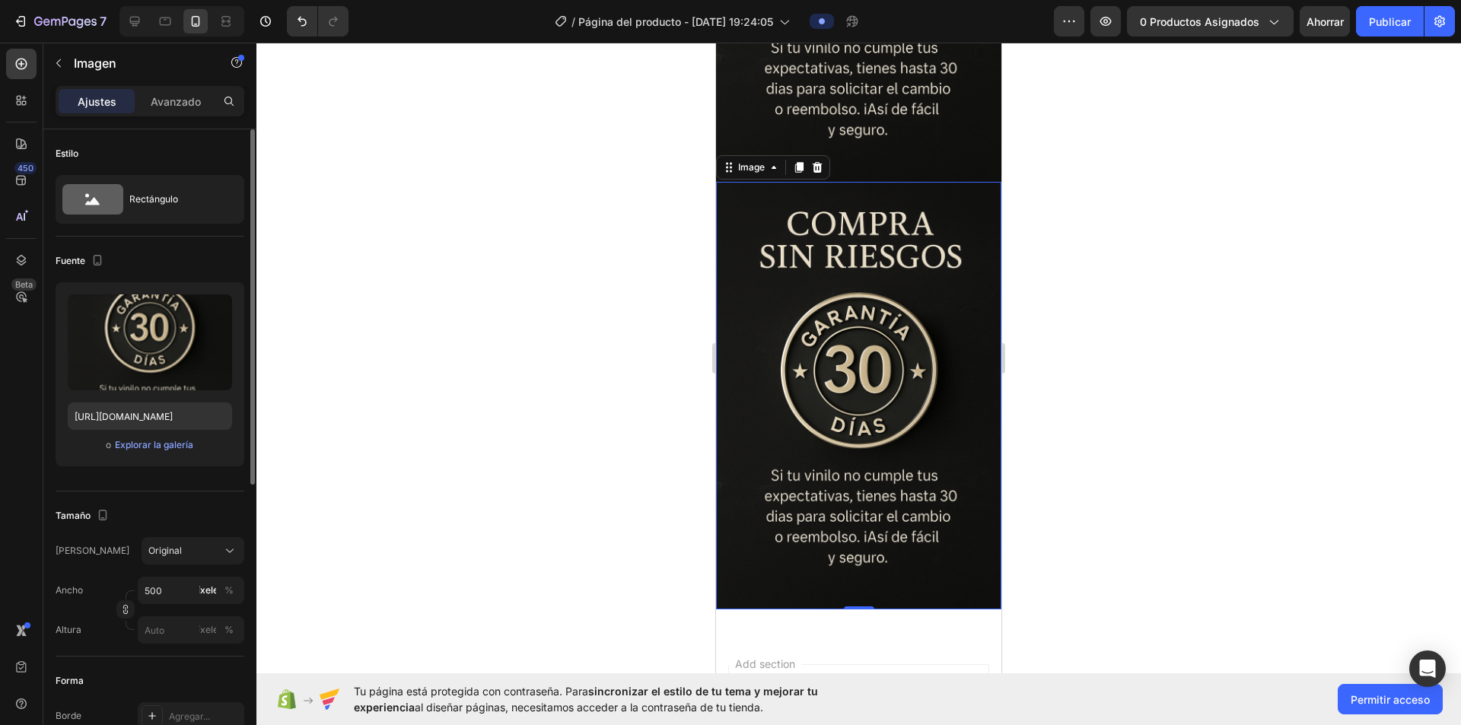
click at [726, 323] on img at bounding box center [858, 396] width 285 height 428
click at [138, 361] on input "file" at bounding box center [150, 368] width 103 height 26
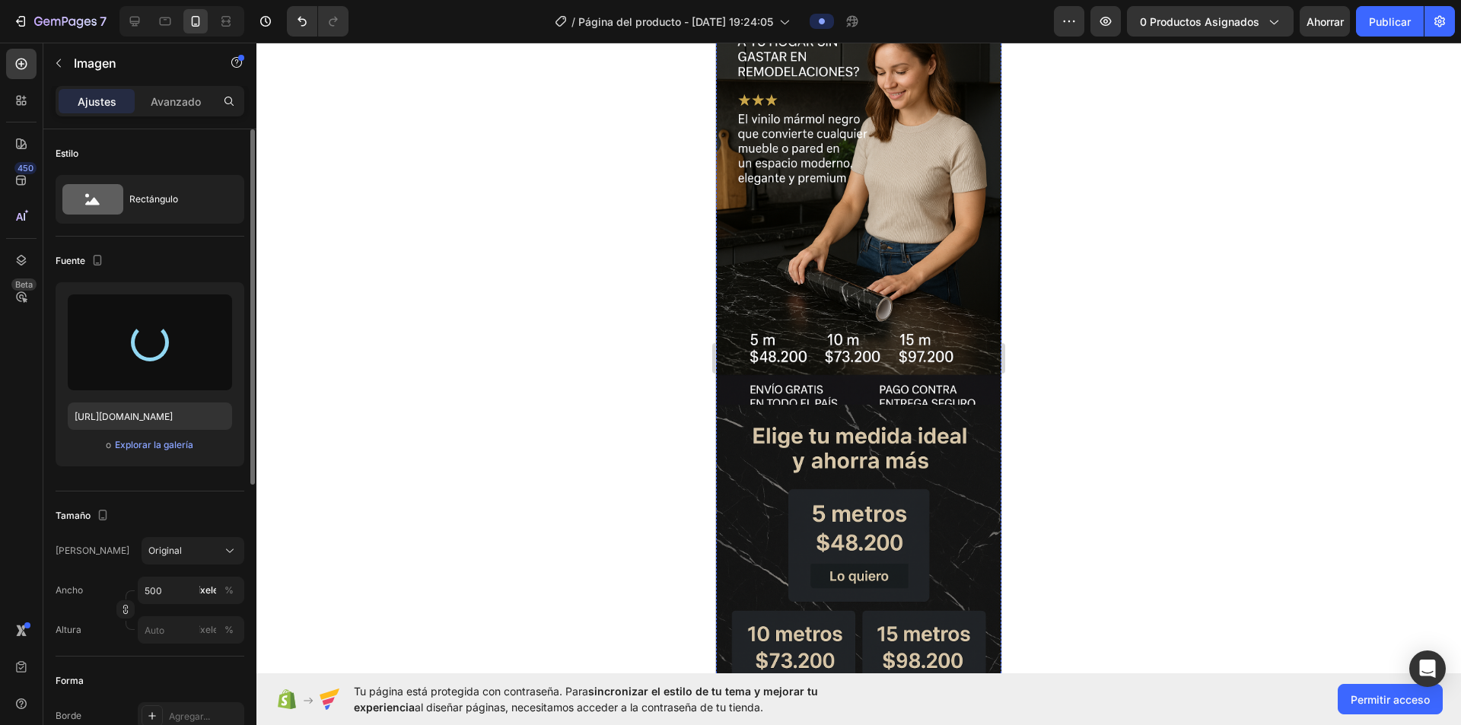
scroll to position [0, 0]
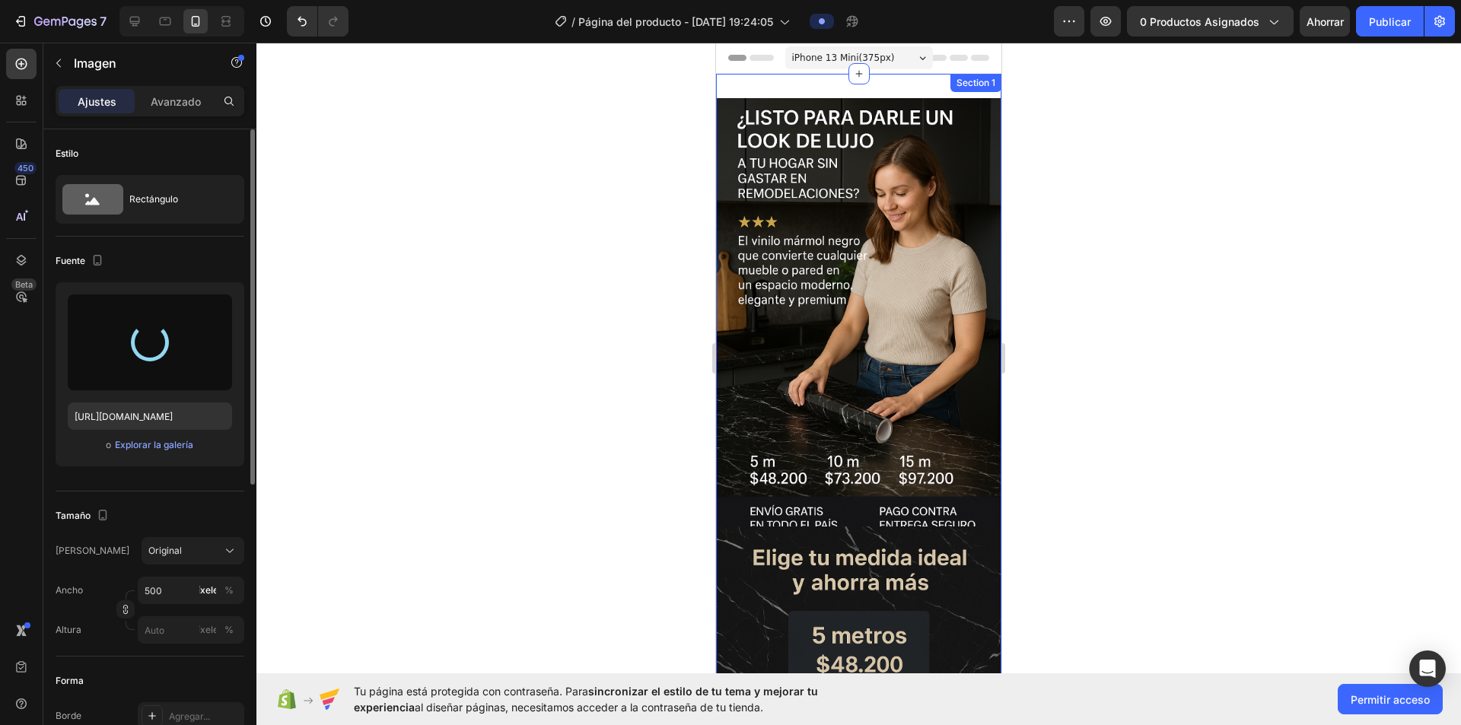
type input "[URL][DOMAIN_NAME]"
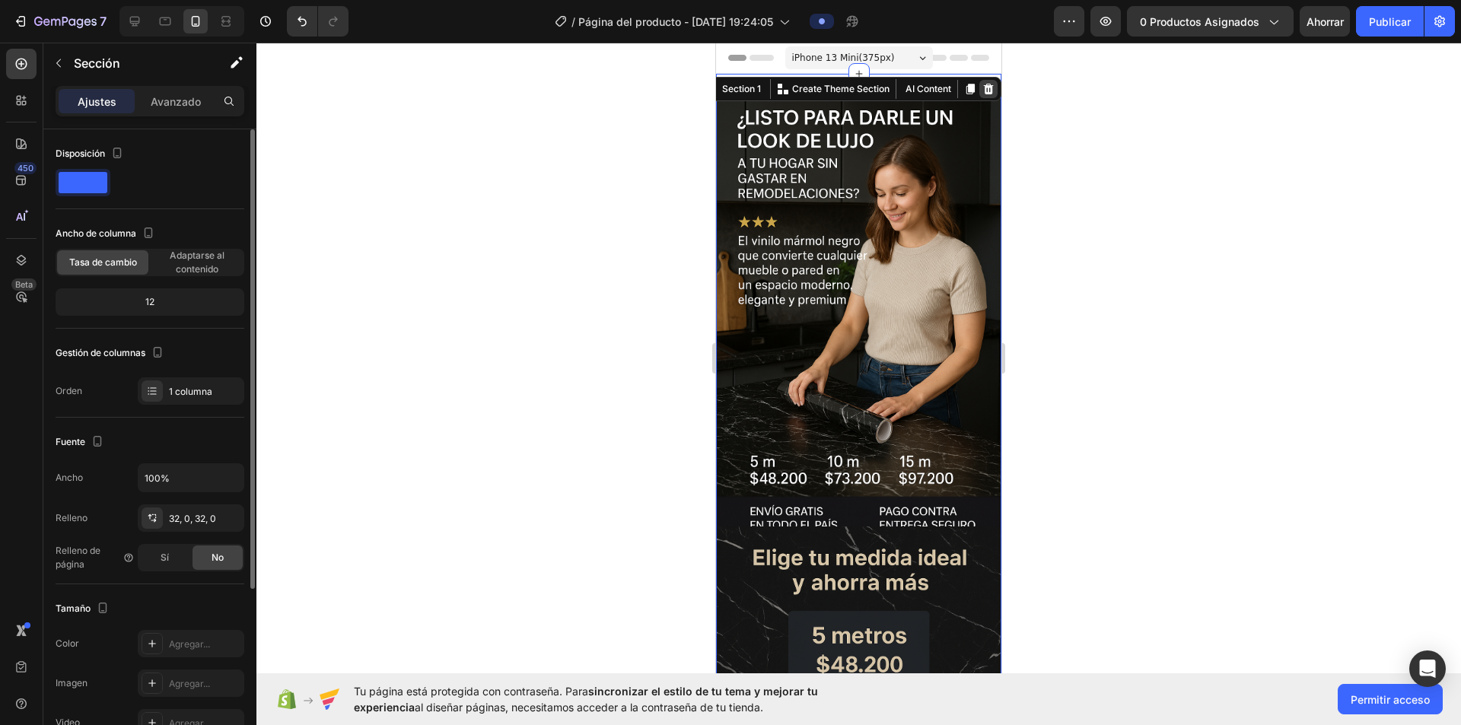
click at [726, 87] on icon at bounding box center [989, 89] width 10 height 11
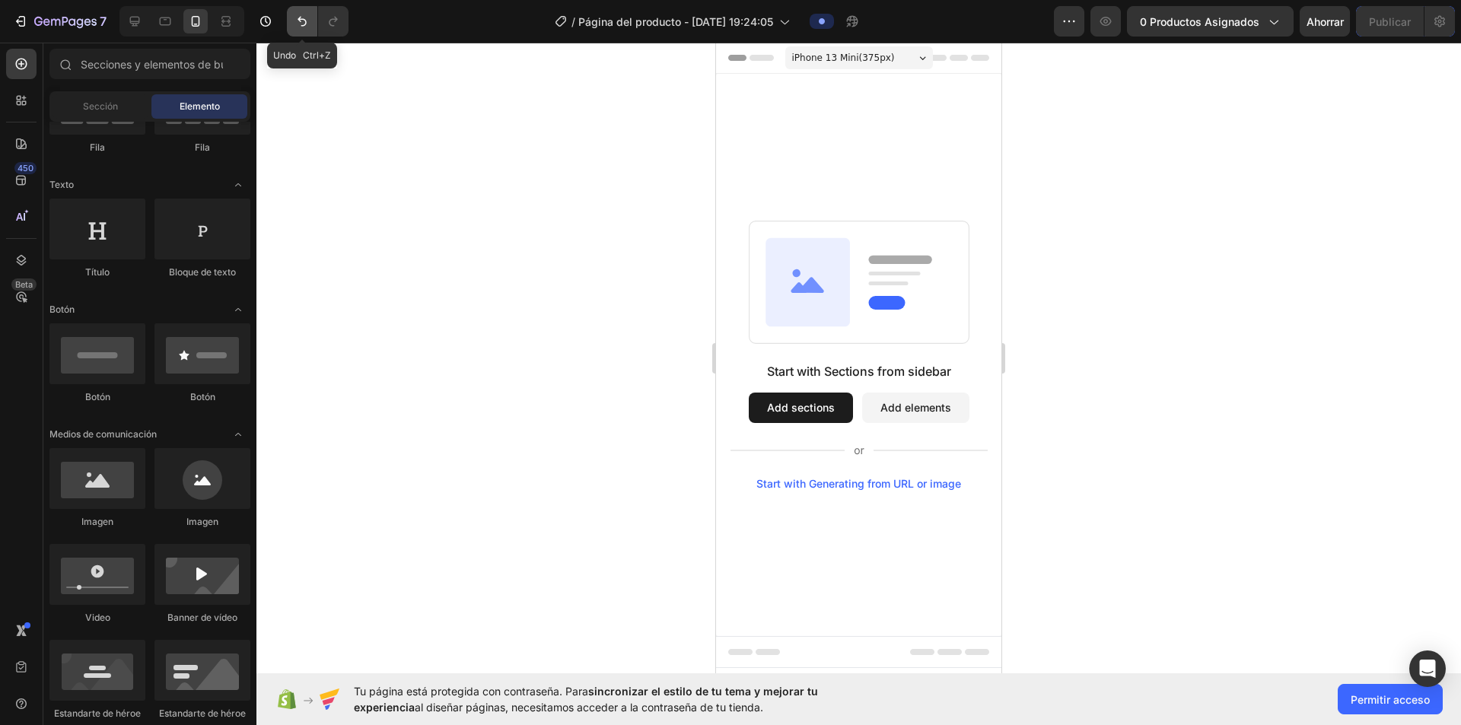
click at [306, 28] on icon "Deshacer/Rehacer" at bounding box center [301, 21] width 15 height 15
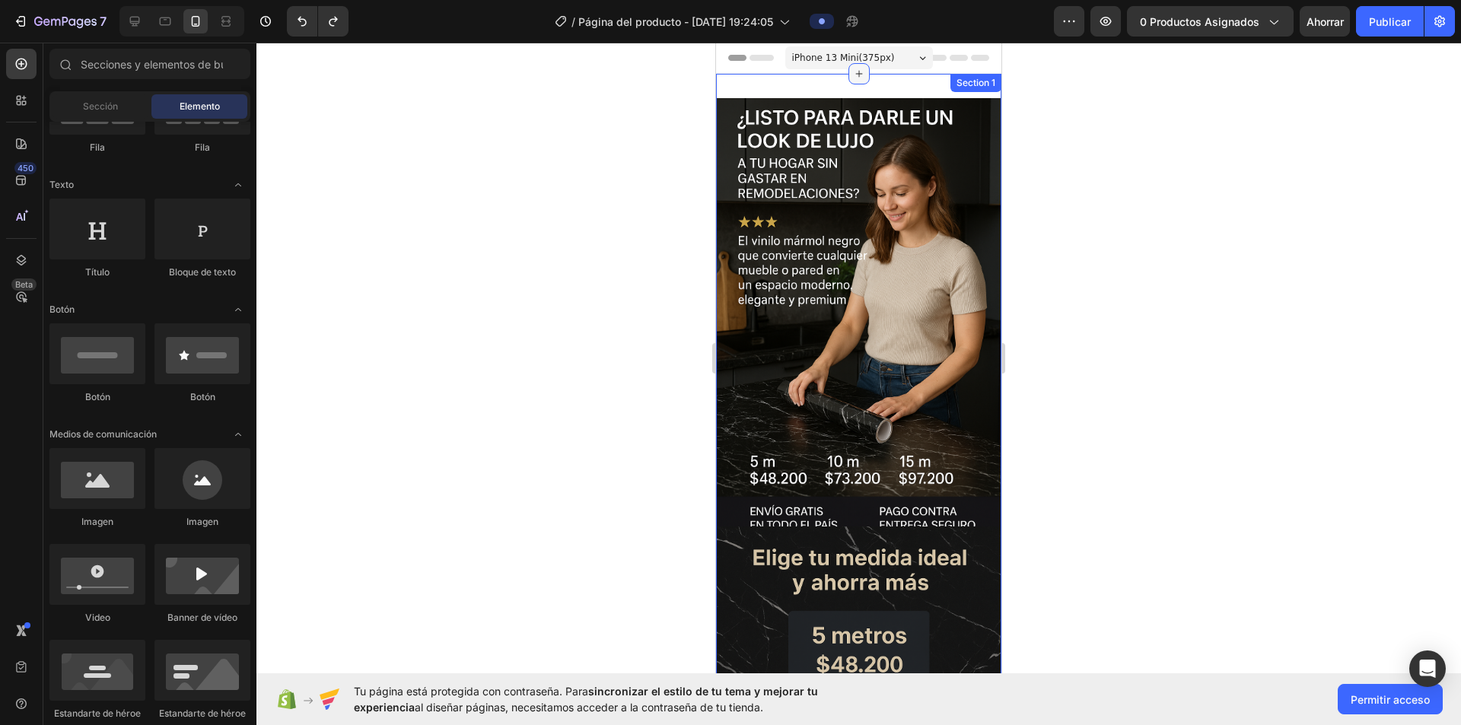
click at [726, 75] on icon at bounding box center [859, 74] width 12 height 12
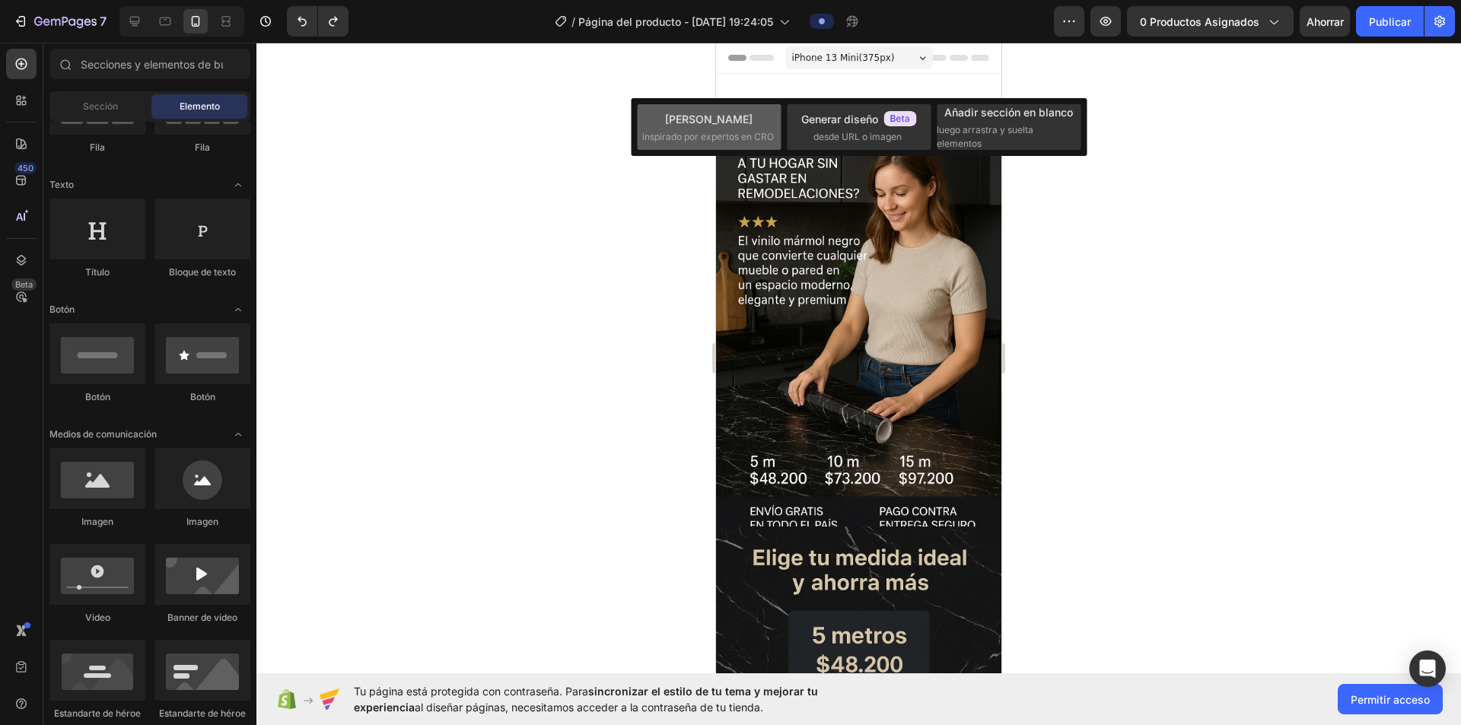
click at [705, 130] on span "inspirado por expertos en CRO" at bounding box center [708, 137] width 132 height 14
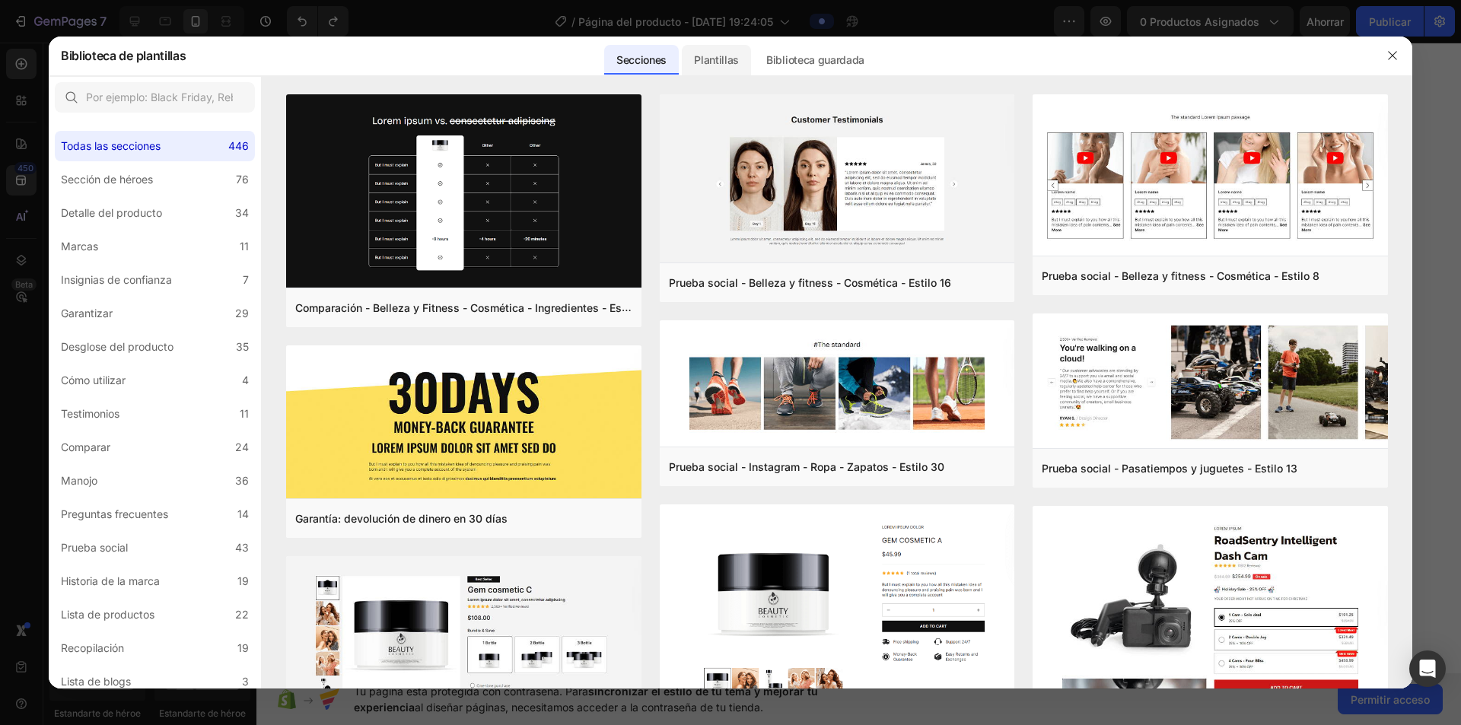
click at [720, 64] on font "Plantillas" at bounding box center [716, 59] width 45 height 13
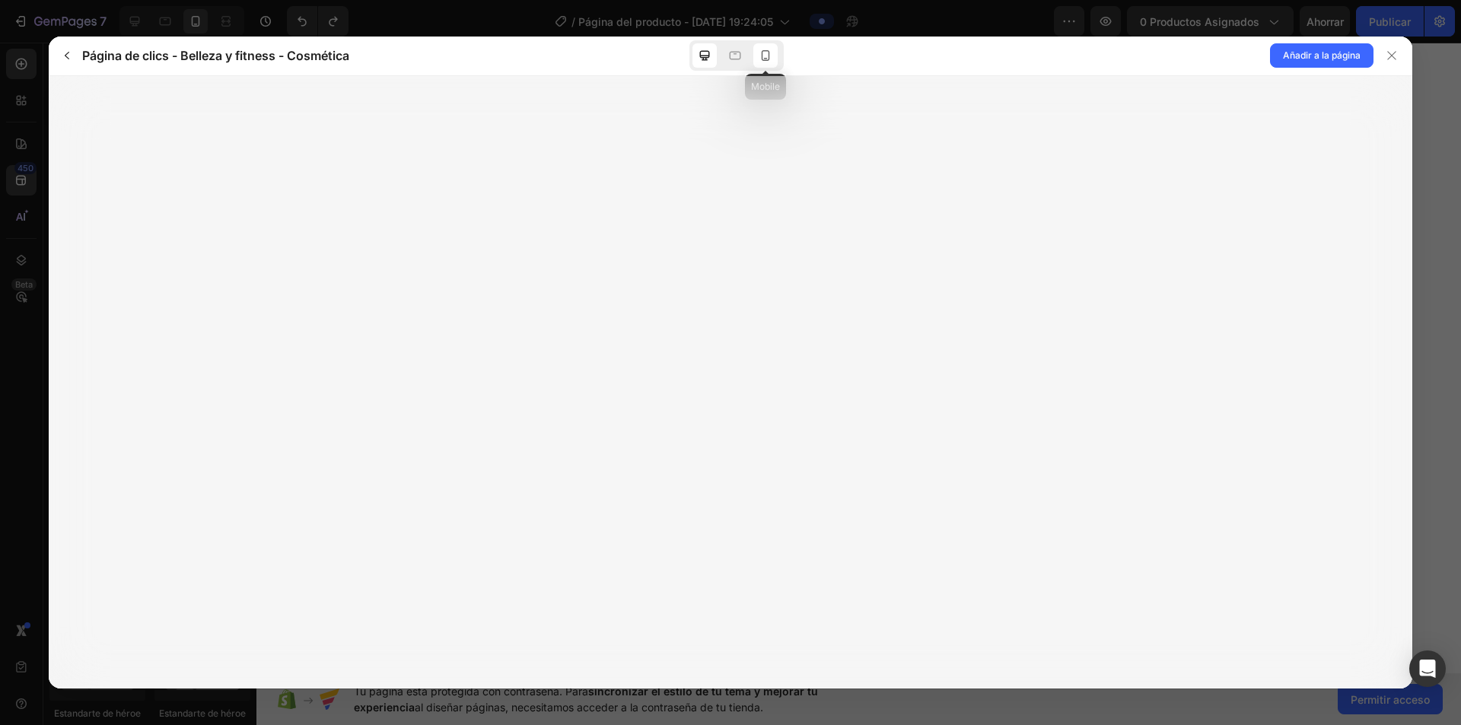
click at [726, 53] on icon at bounding box center [765, 55] width 15 height 15
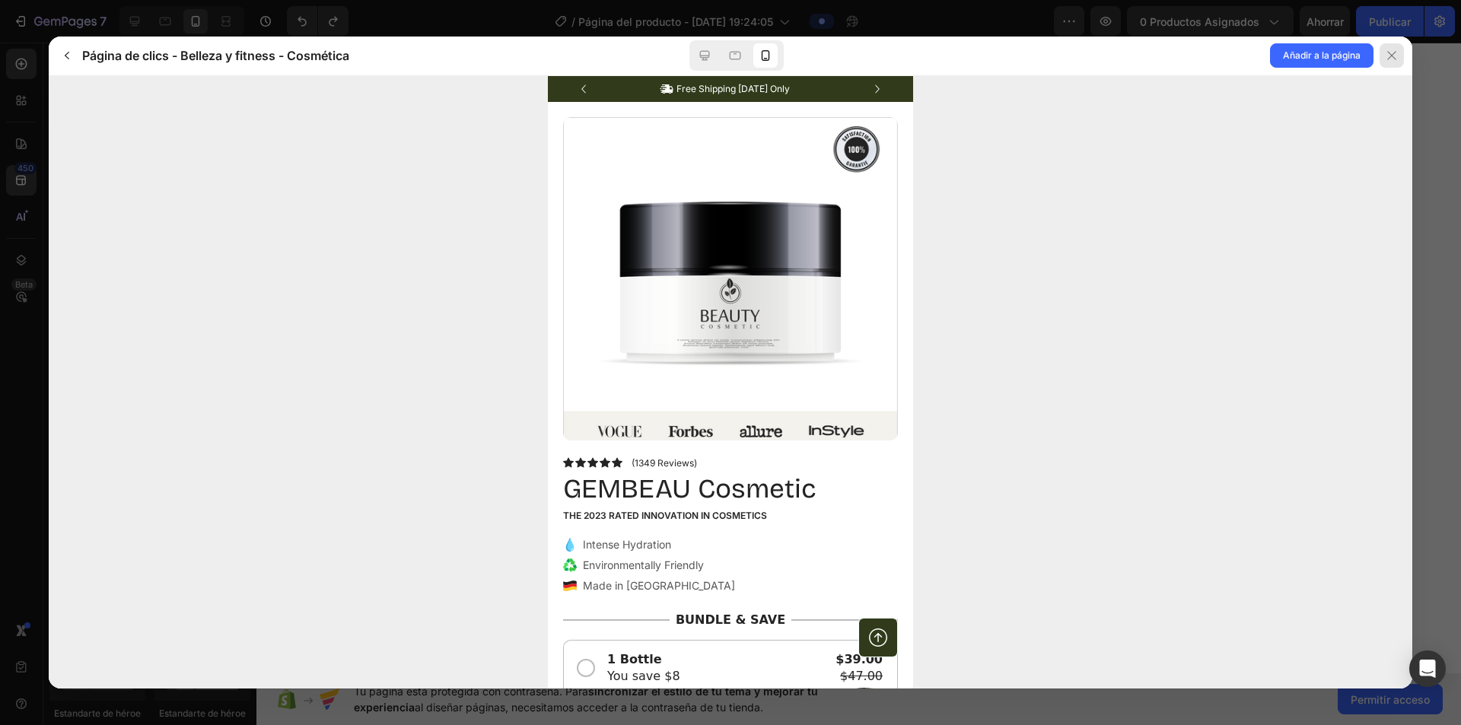
click at [726, 55] on div at bounding box center [1391, 55] width 24 height 24
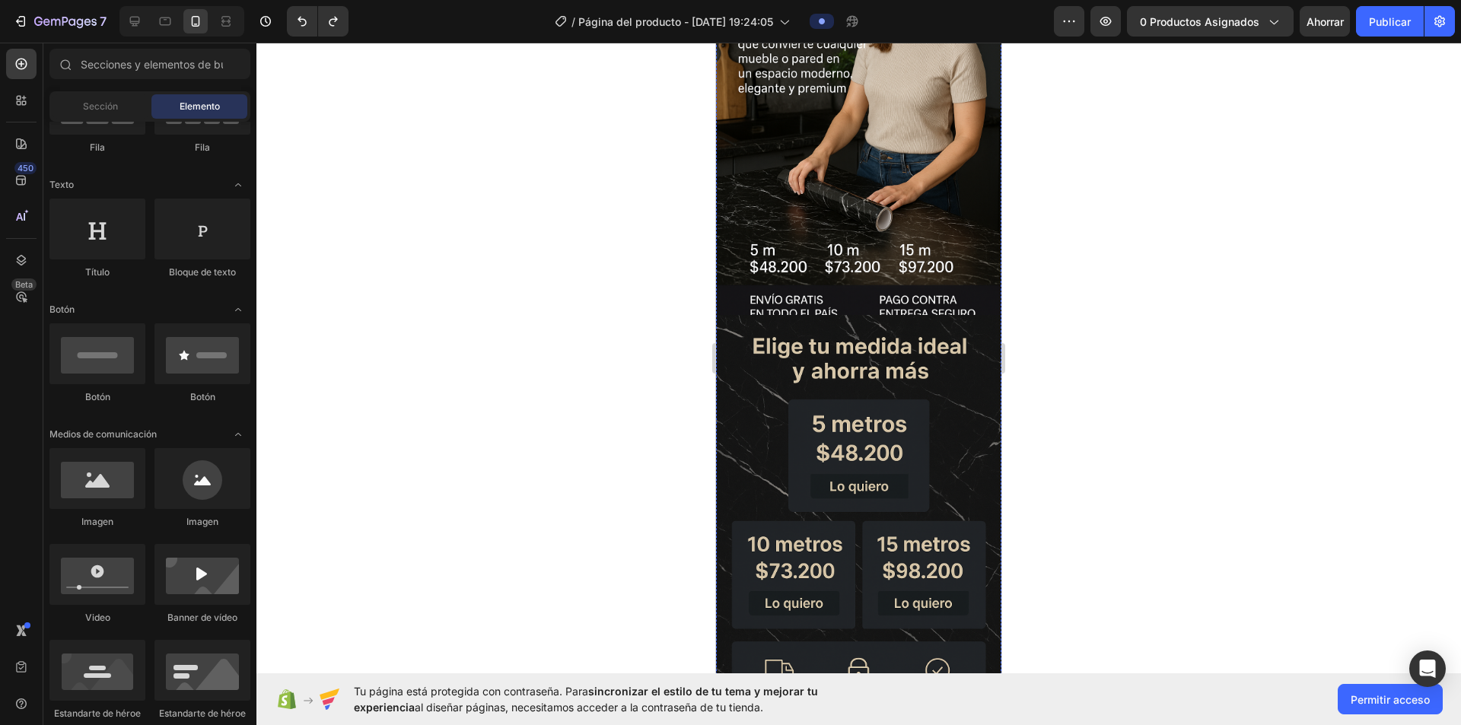
scroll to position [177, 0]
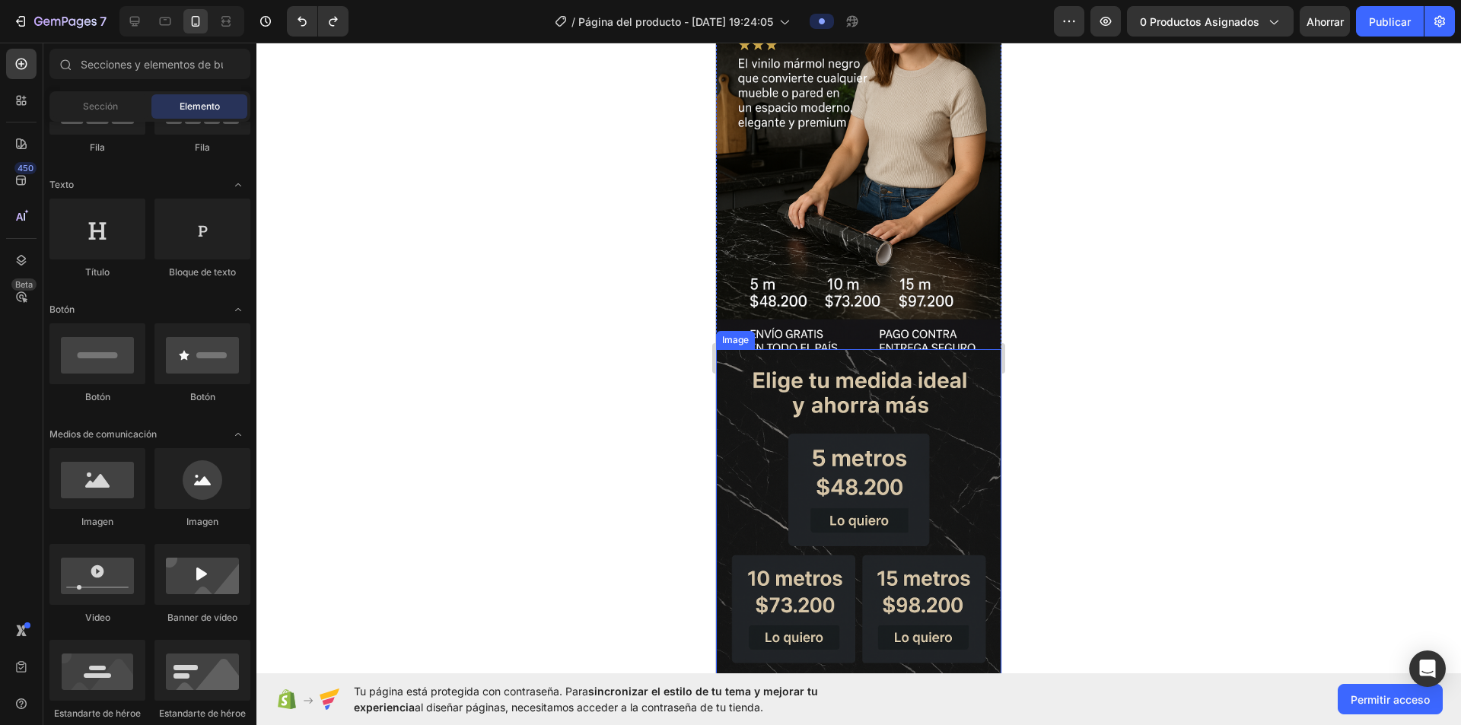
click at [726, 394] on img at bounding box center [858, 563] width 285 height 428
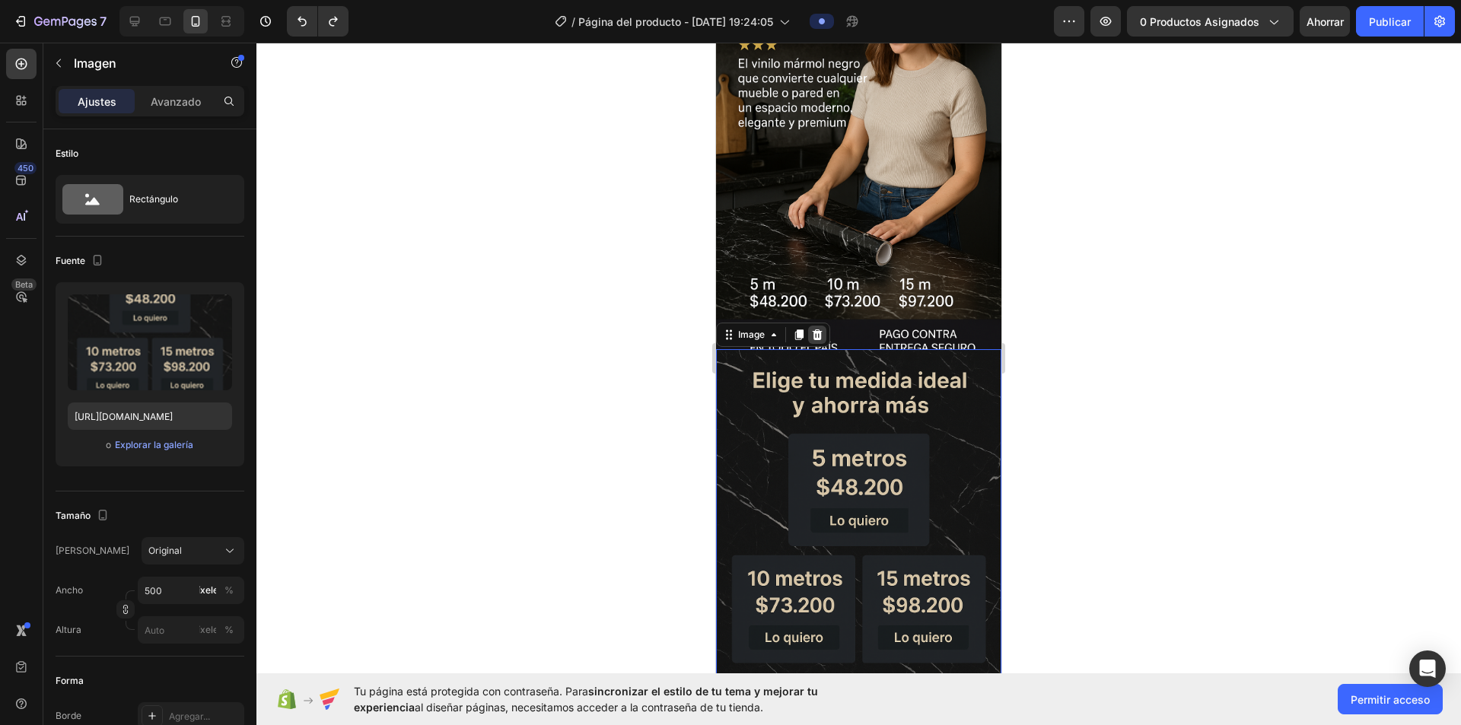
click at [726, 329] on icon at bounding box center [817, 334] width 10 height 11
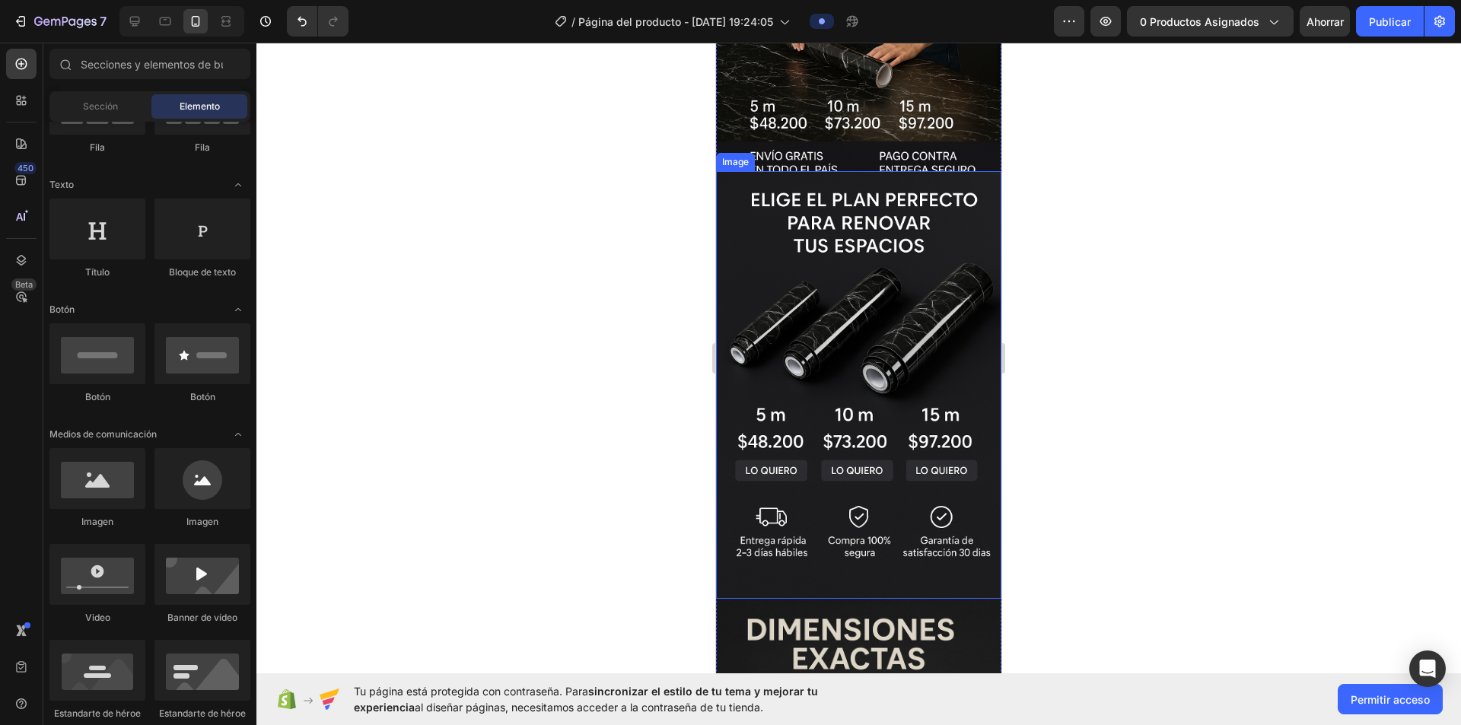
scroll to position [0, 0]
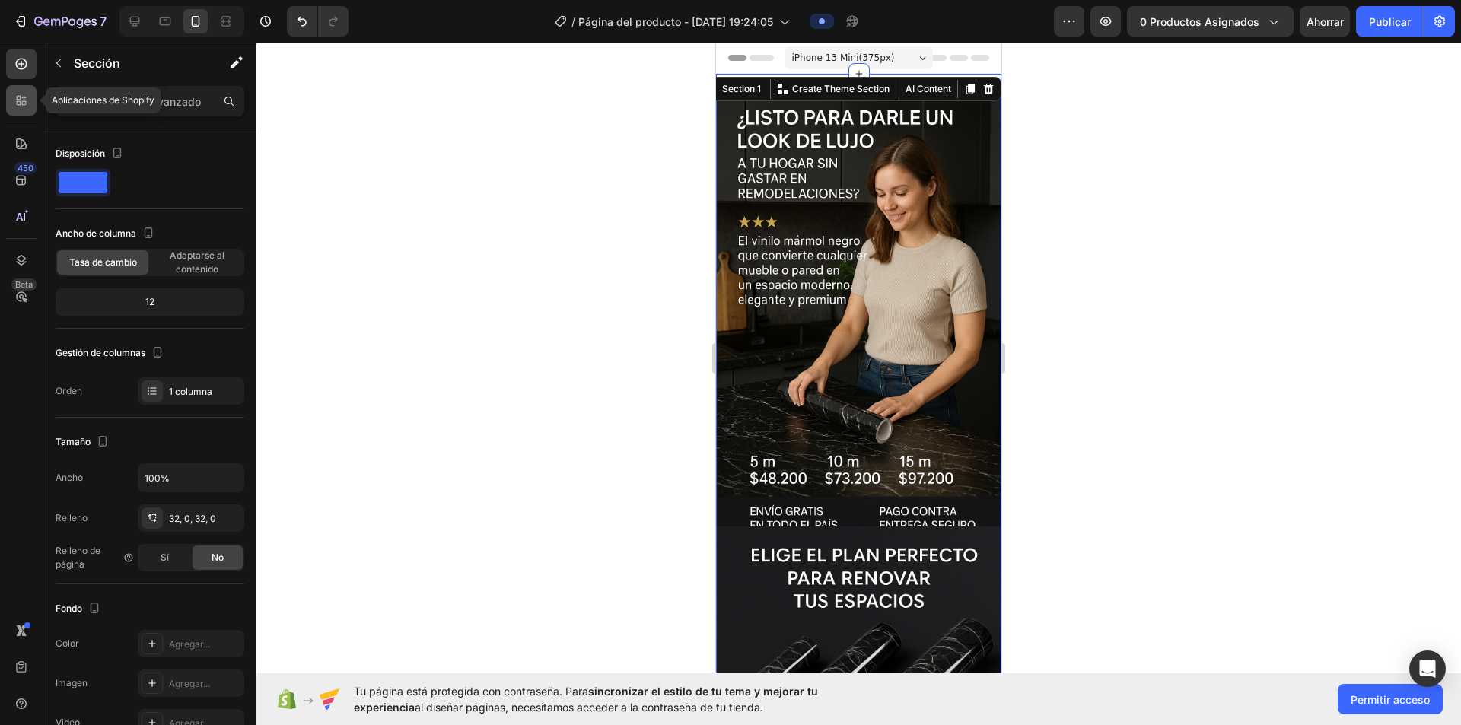
click at [23, 102] on icon at bounding box center [24, 103] width 5 height 5
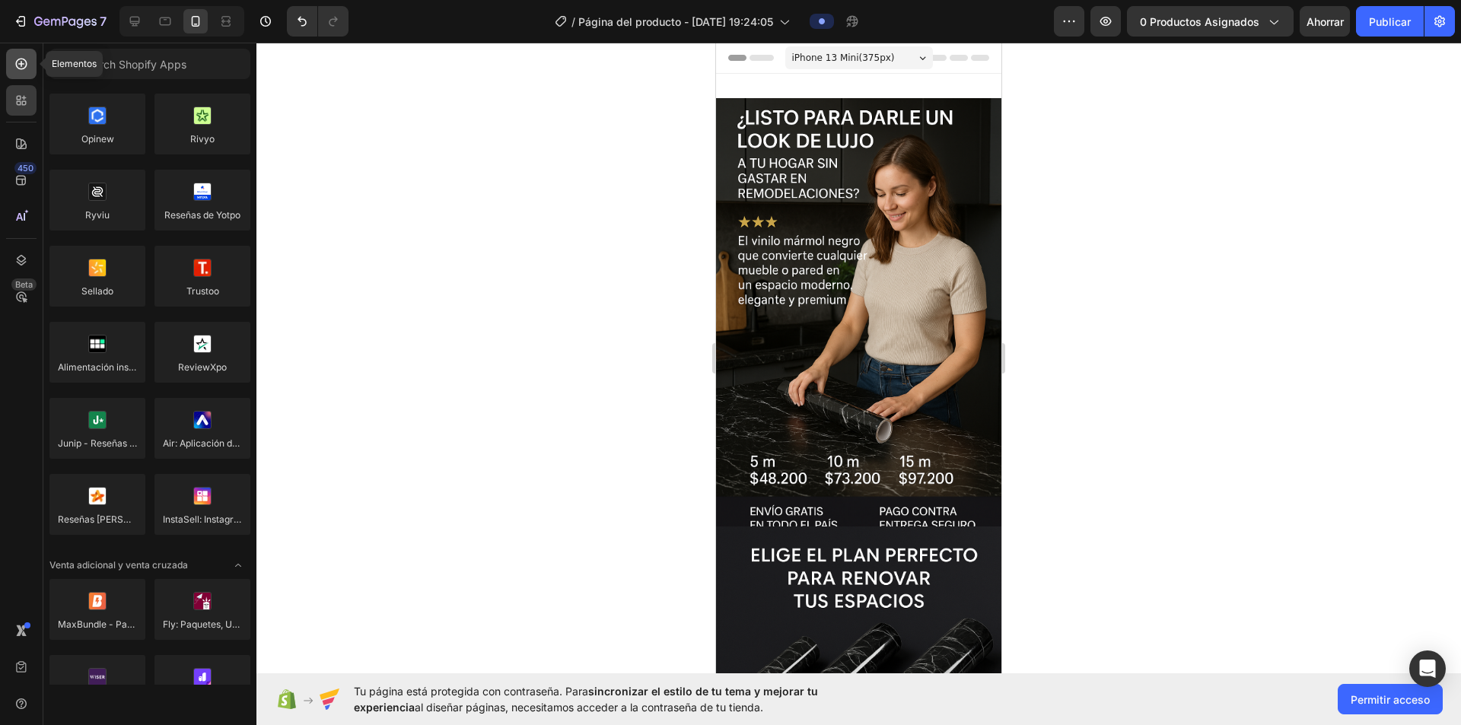
click at [24, 65] on icon at bounding box center [21, 63] width 15 height 15
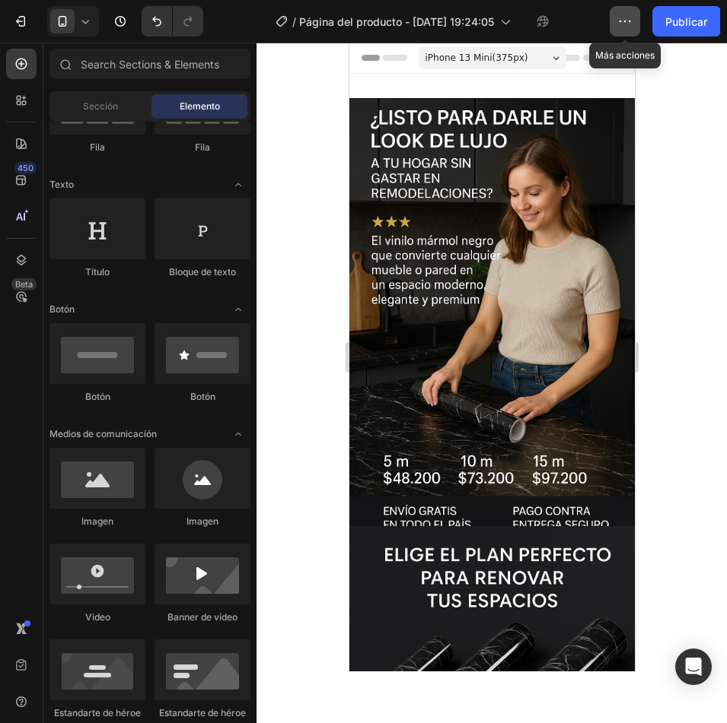
click at [620, 20] on icon "button" at bounding box center [624, 21] width 15 height 15
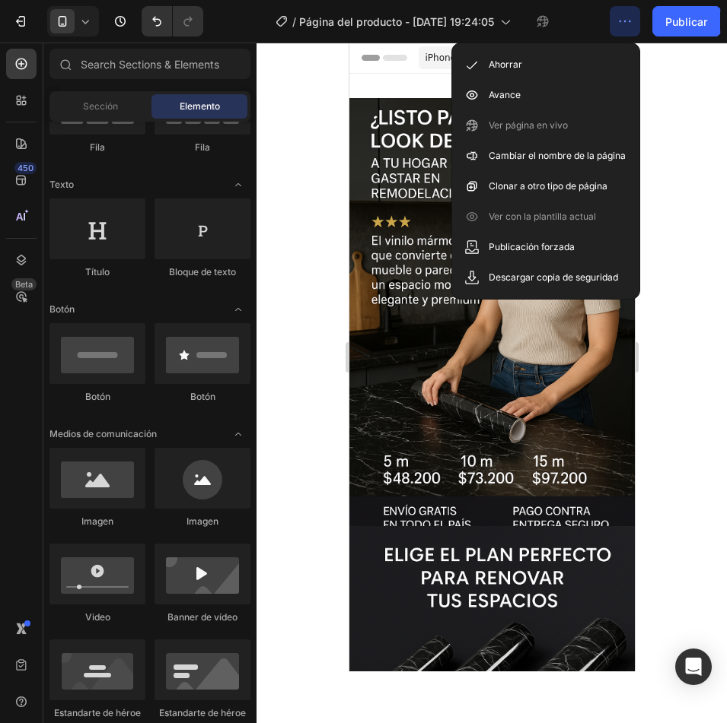
click at [620, 20] on icon "button" at bounding box center [624, 21] width 15 height 15
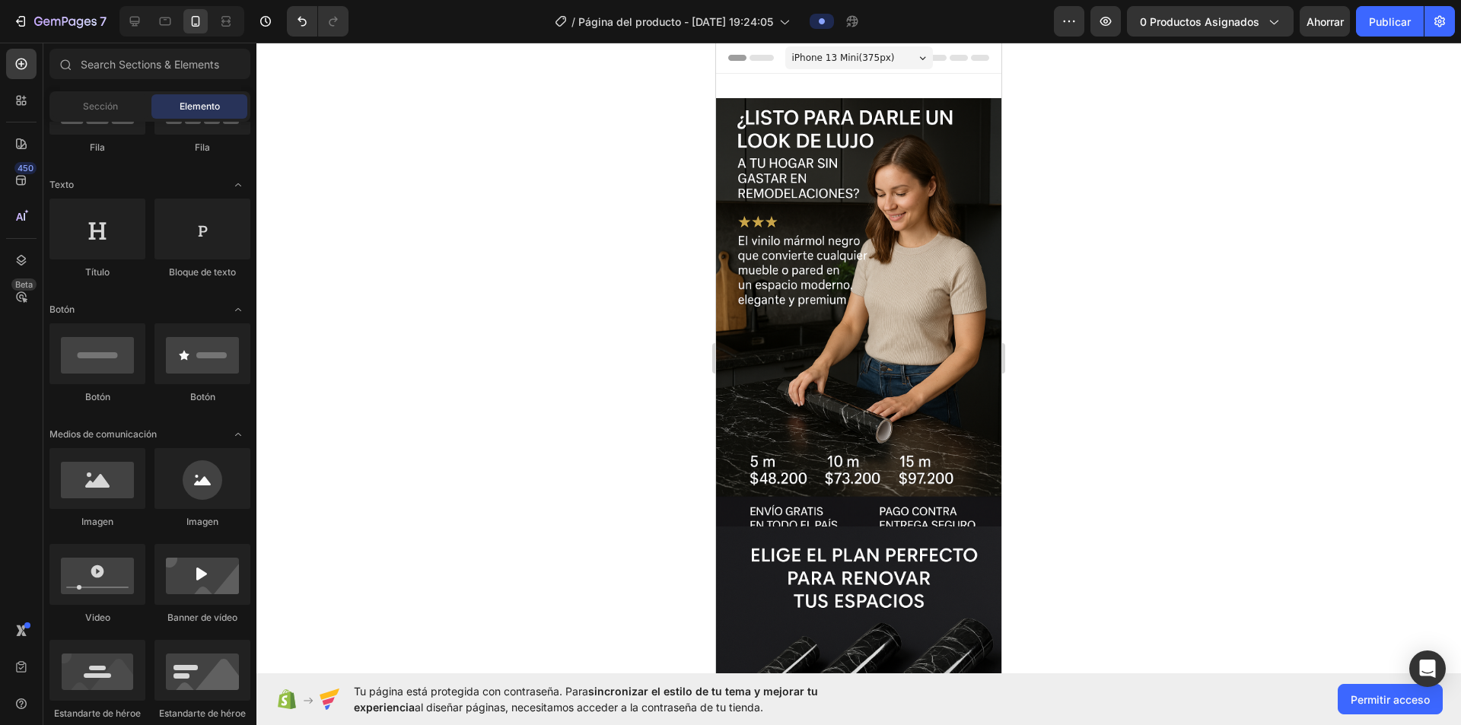
click at [726, 217] on div at bounding box center [858, 384] width 1204 height 682
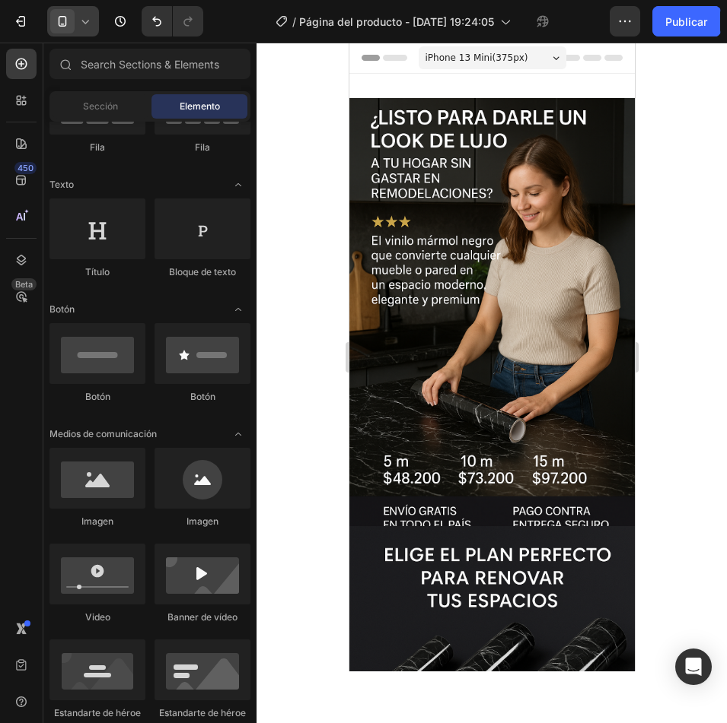
click at [84, 21] on icon at bounding box center [85, 21] width 15 height 15
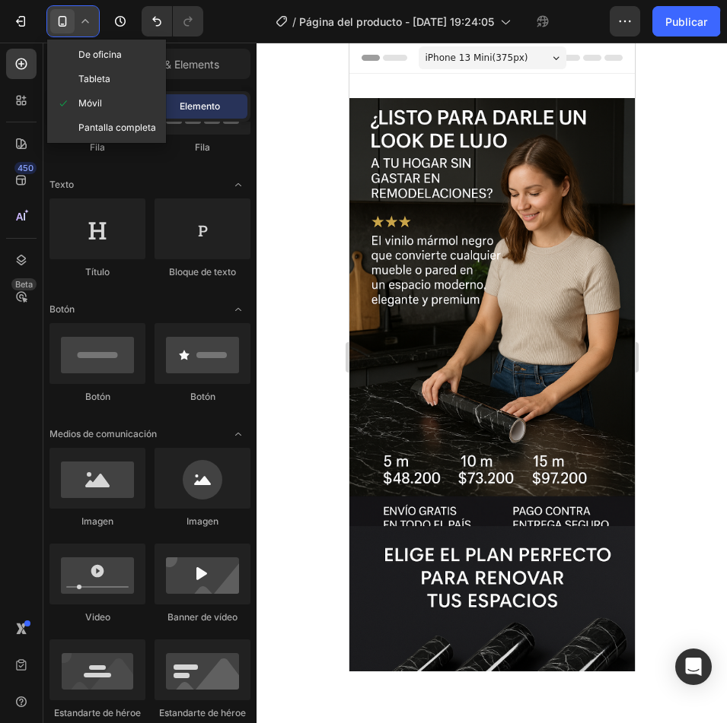
click at [84, 21] on icon at bounding box center [84, 21] width 7 height 4
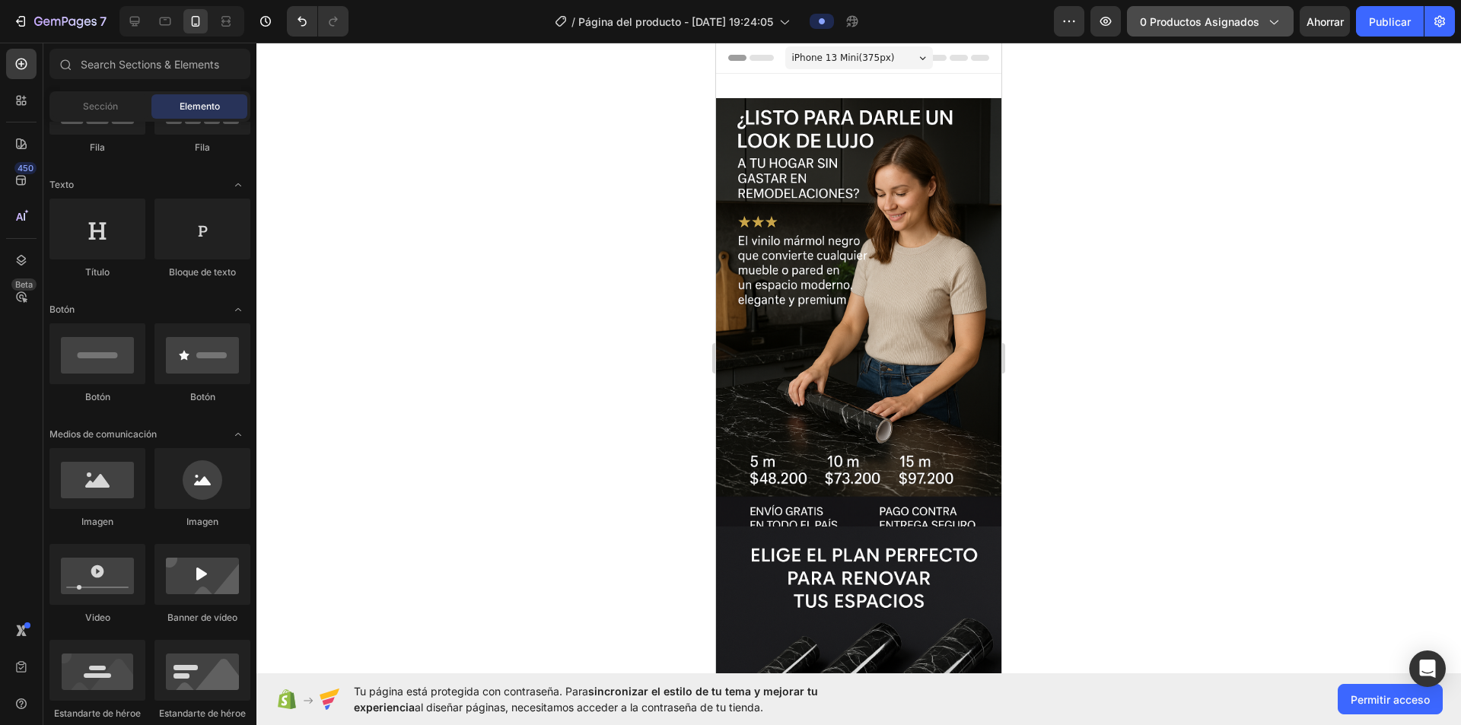
click at [726, 29] on div "0 productos asignados" at bounding box center [1210, 22] width 141 height 16
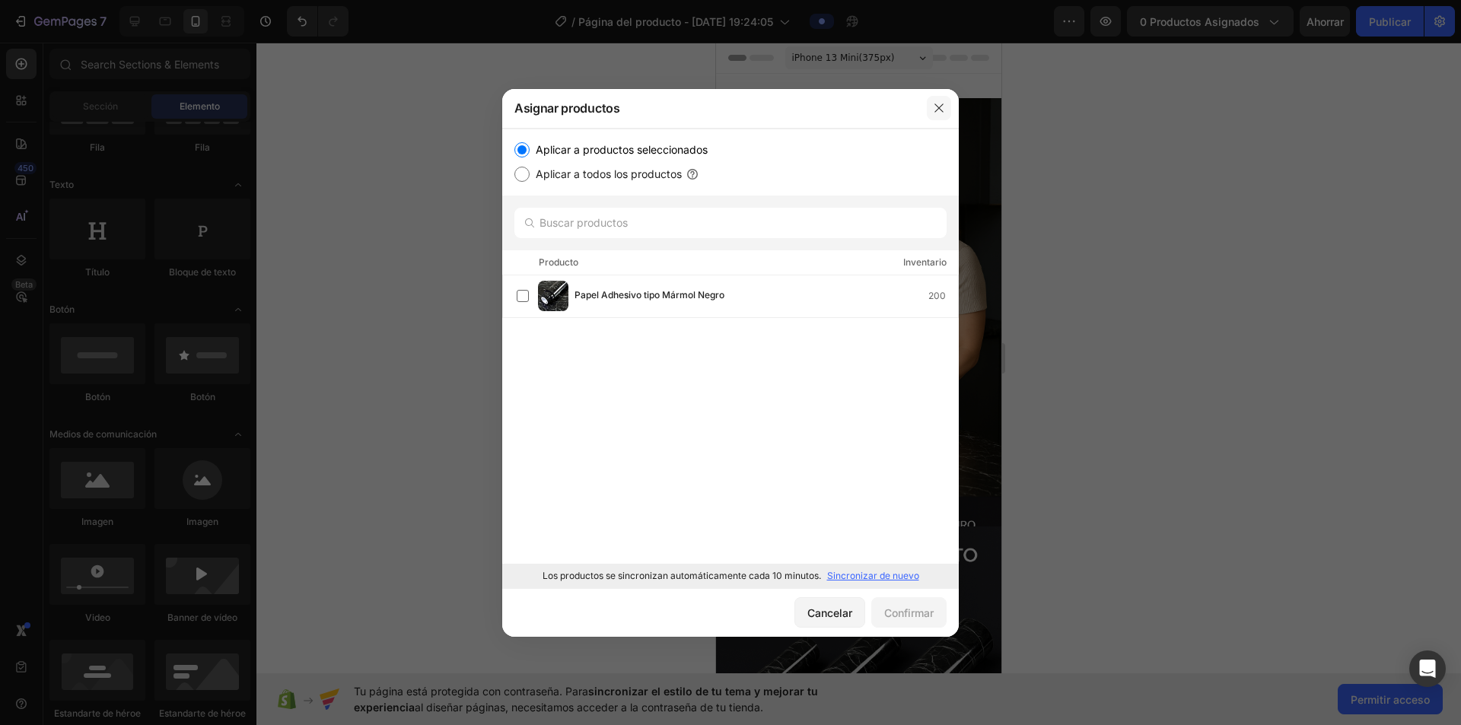
click at [726, 108] on icon "button" at bounding box center [939, 108] width 12 height 12
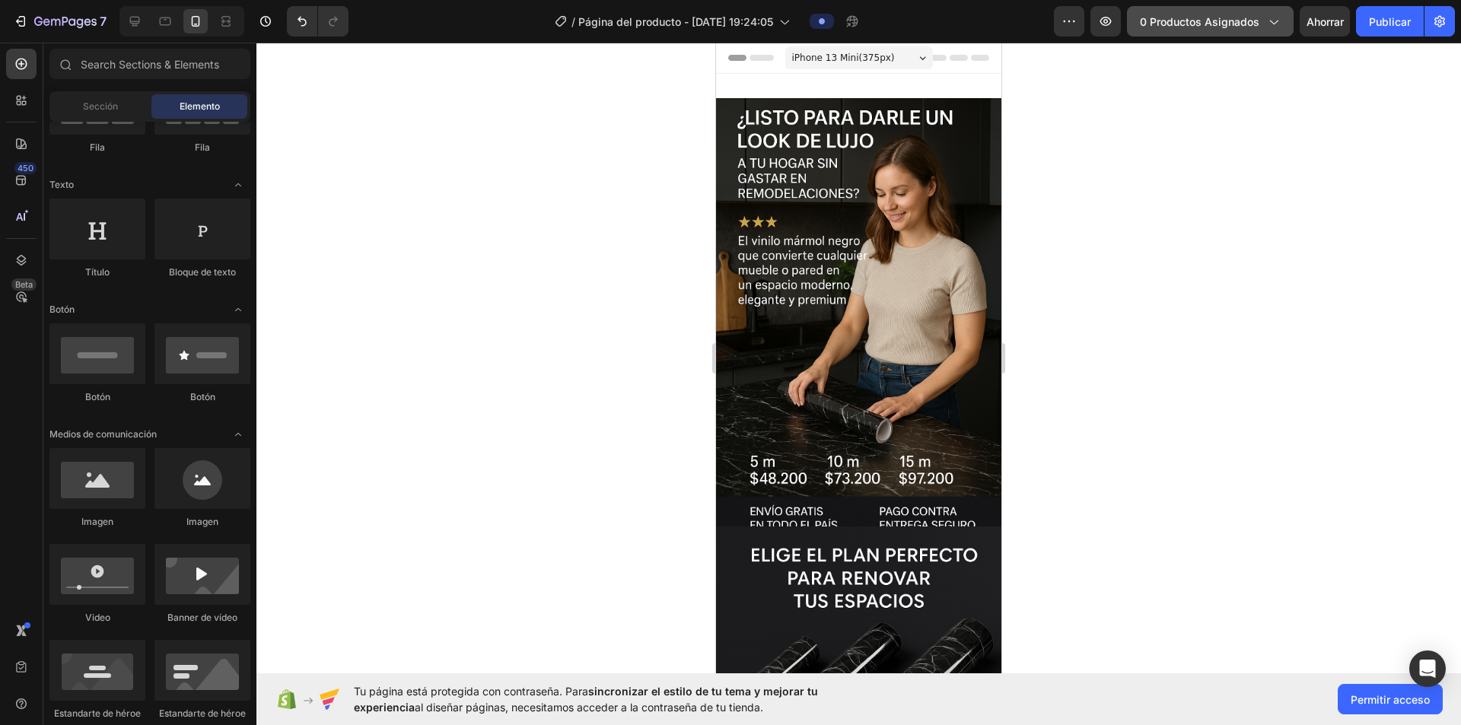
click at [726, 17] on icon "button" at bounding box center [1272, 21] width 15 height 15
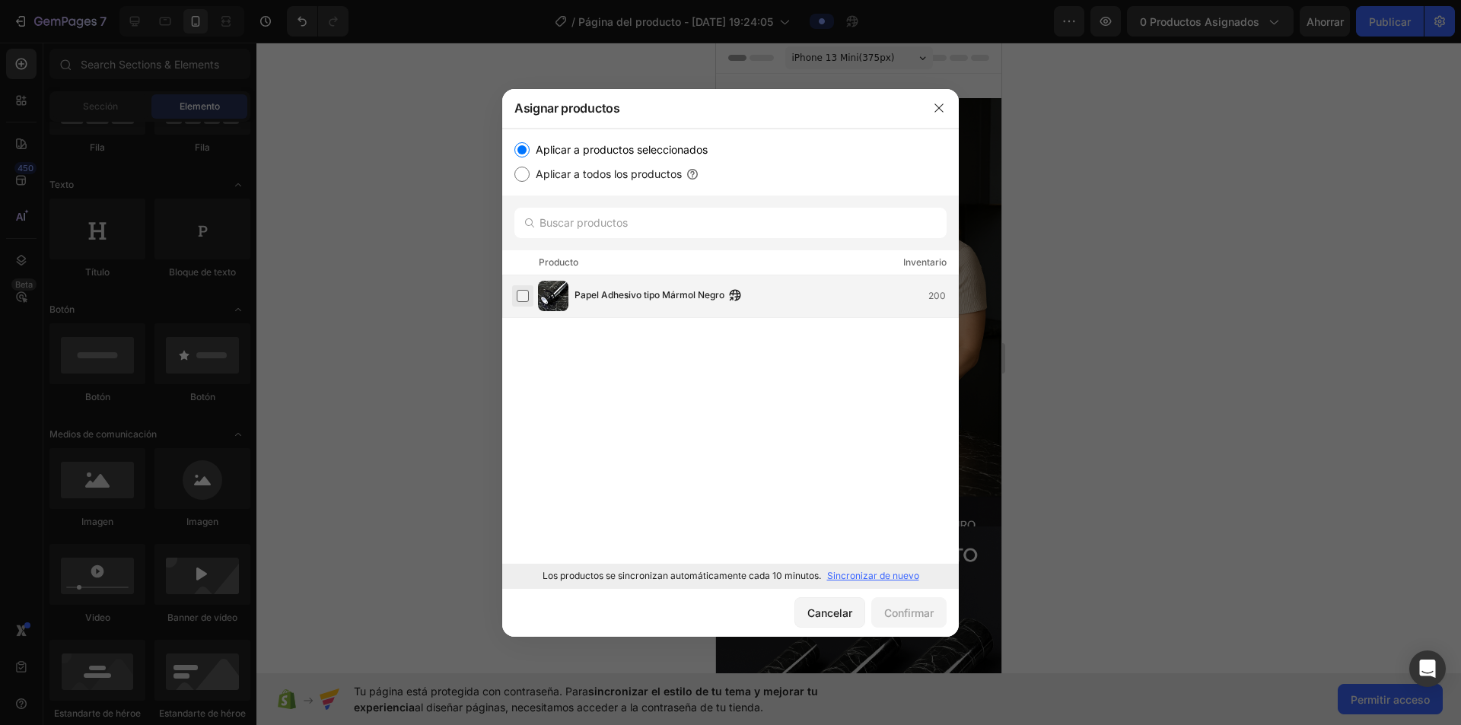
drag, startPoint x: 527, startPoint y: 296, endPoint x: 541, endPoint y: 301, distance: 14.7
click at [527, 297] on label at bounding box center [523, 296] width 12 height 12
click at [726, 615] on font "Confirmar" at bounding box center [908, 612] width 49 height 13
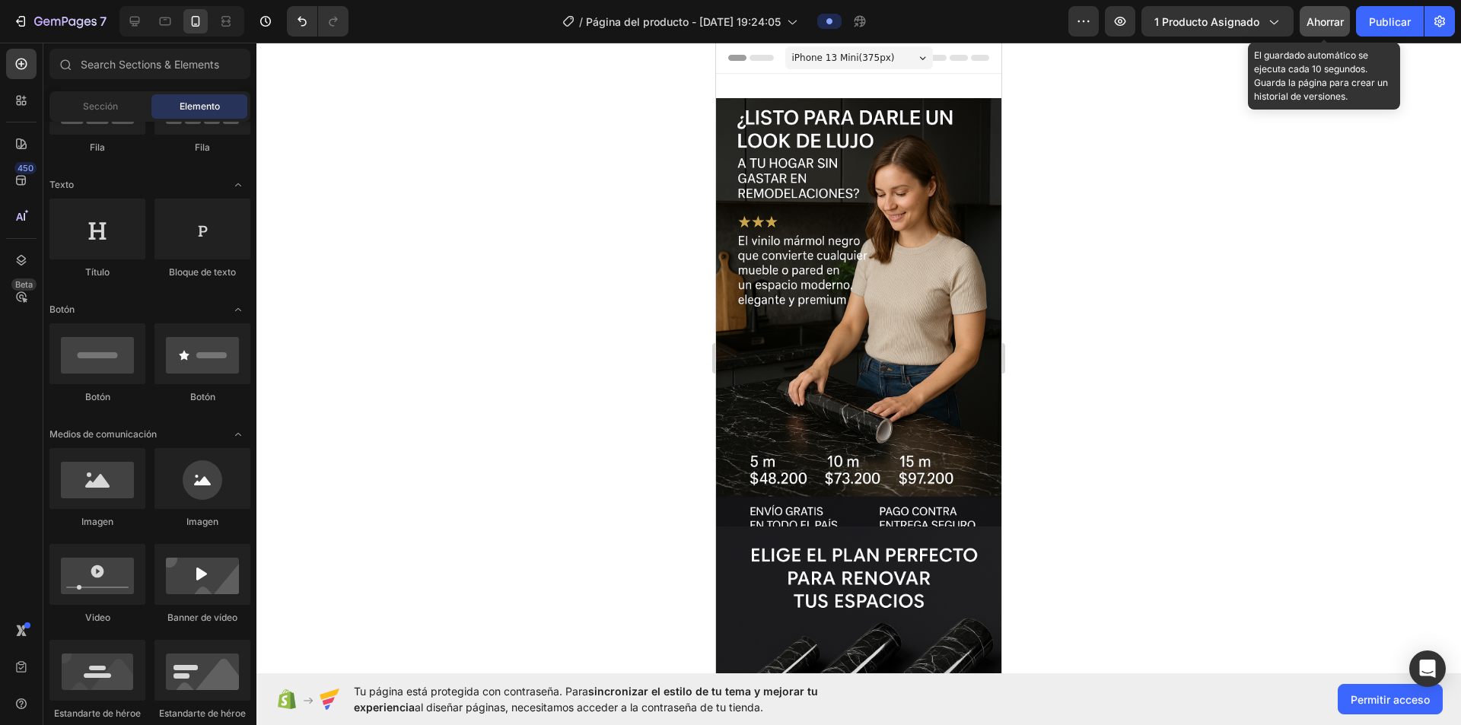
click at [726, 19] on font "Ahorrar" at bounding box center [1324, 21] width 37 height 13
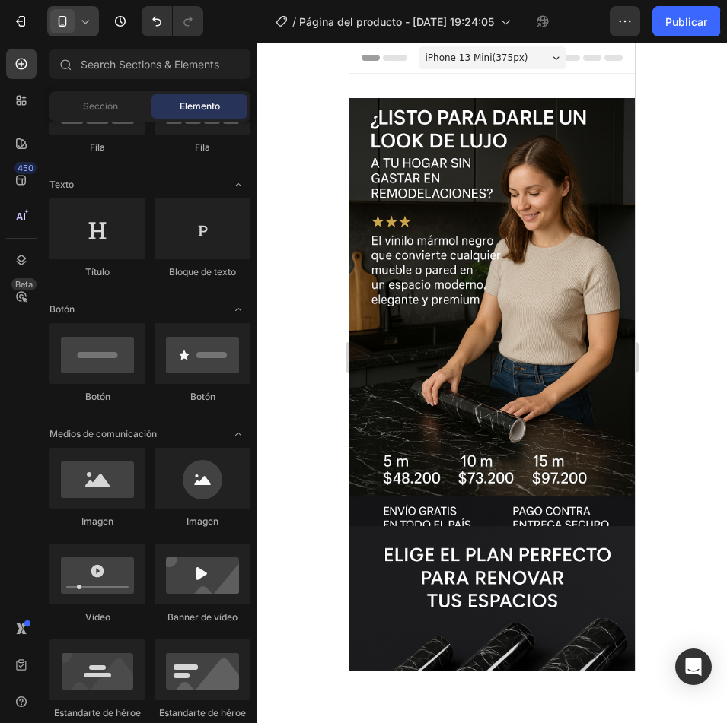
drag, startPoint x: 690, startPoint y: 30, endPoint x: 672, endPoint y: 52, distance: 28.6
click at [690, 30] on button "Publicar" at bounding box center [686, 21] width 68 height 30
click at [87, 27] on icon at bounding box center [85, 21] width 15 height 15
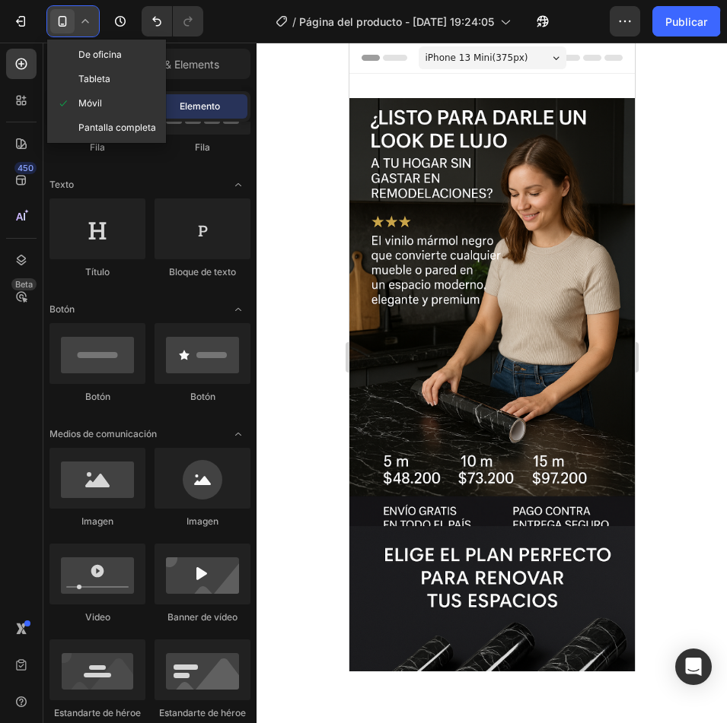
click at [87, 27] on icon at bounding box center [85, 21] width 15 height 15
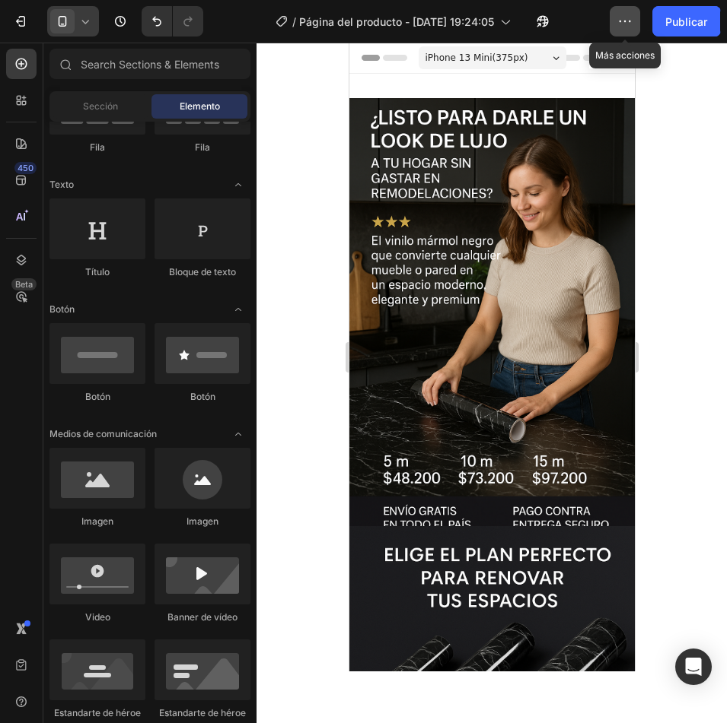
click at [618, 29] on button "button" at bounding box center [624, 21] width 30 height 30
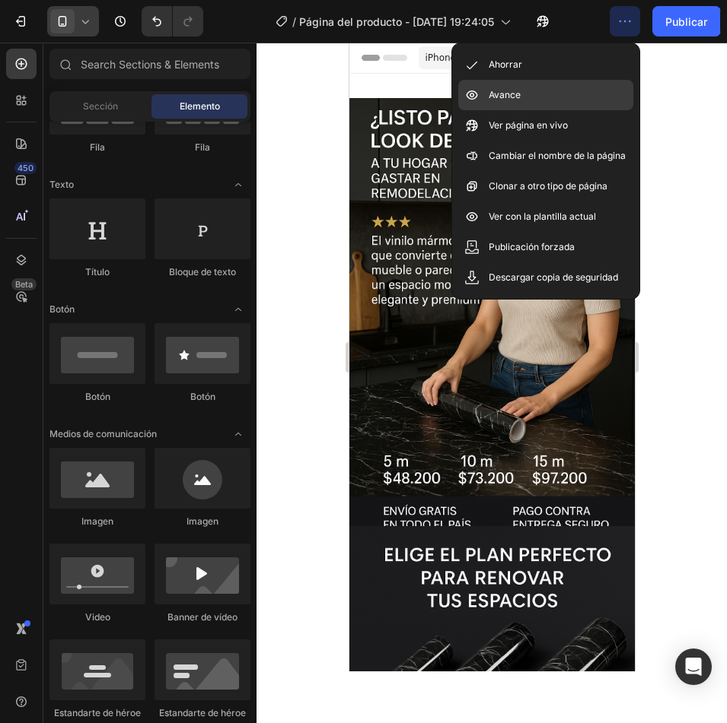
click at [555, 84] on div "Avance" at bounding box center [545, 95] width 175 height 30
click at [487, 88] on div "Avance" at bounding box center [545, 95] width 175 height 30
click at [276, 234] on div at bounding box center [491, 383] width 470 height 681
